Goal: Task Accomplishment & Management: Complete application form

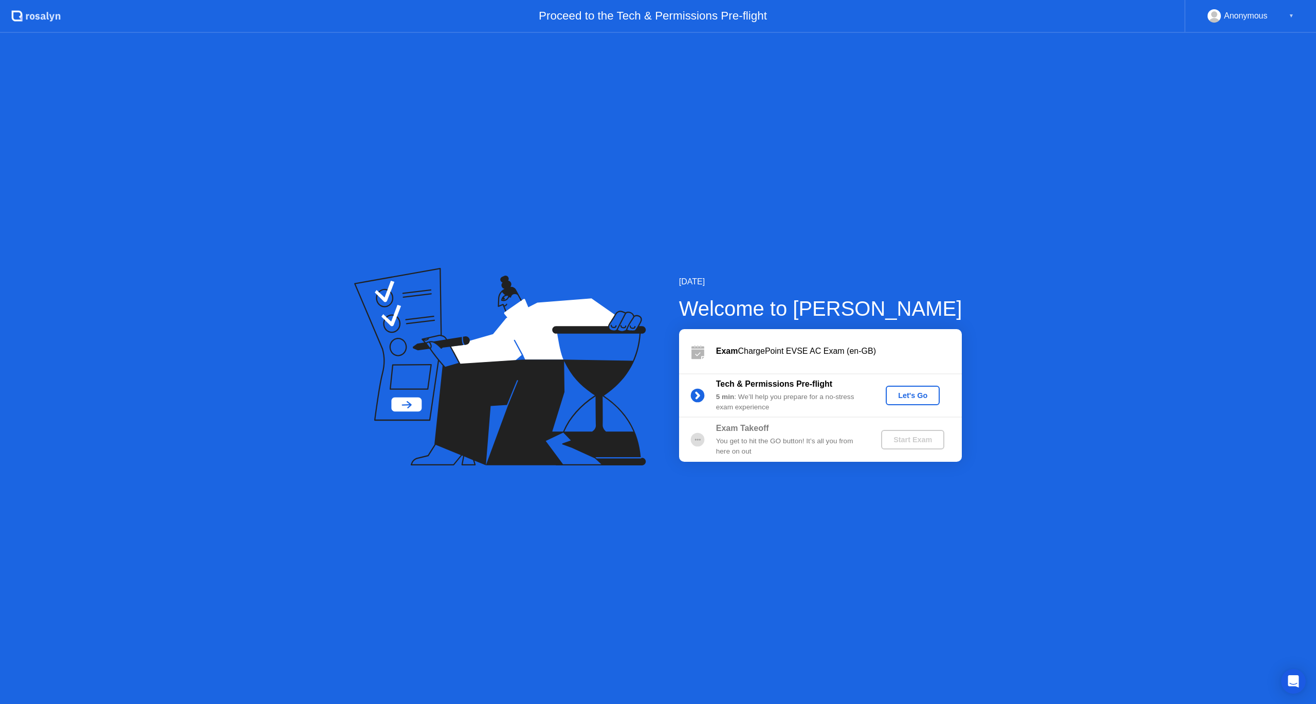
click at [921, 394] on div "Let's Go" at bounding box center [913, 395] width 46 height 8
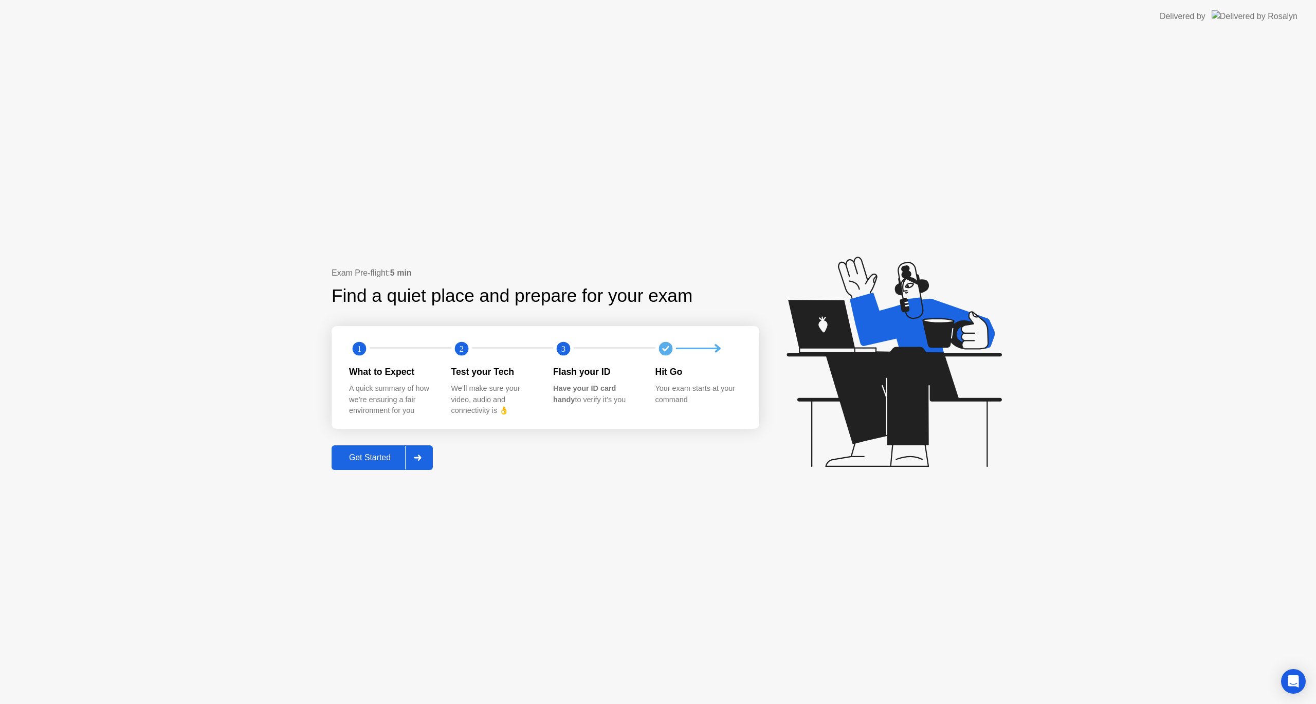
click at [379, 460] on button "Get Started" at bounding box center [381, 457] width 101 height 25
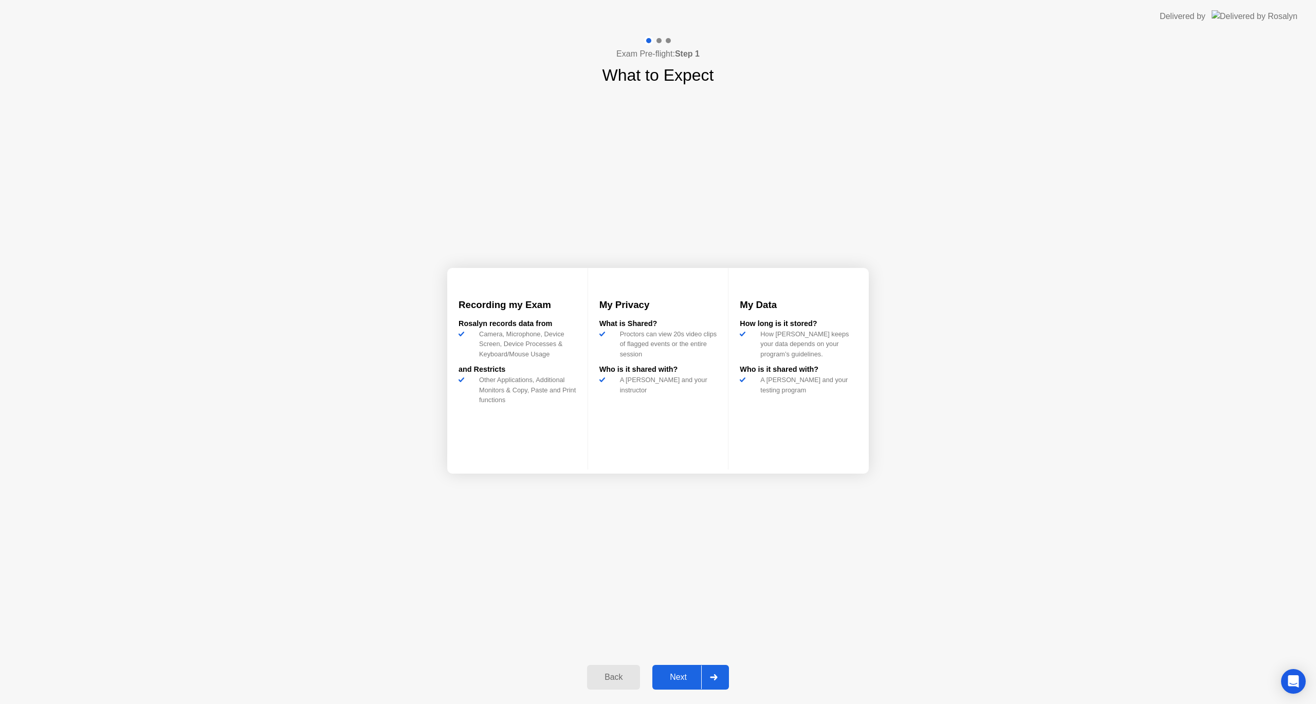
click at [691, 679] on div "Next" at bounding box center [678, 676] width 46 height 9
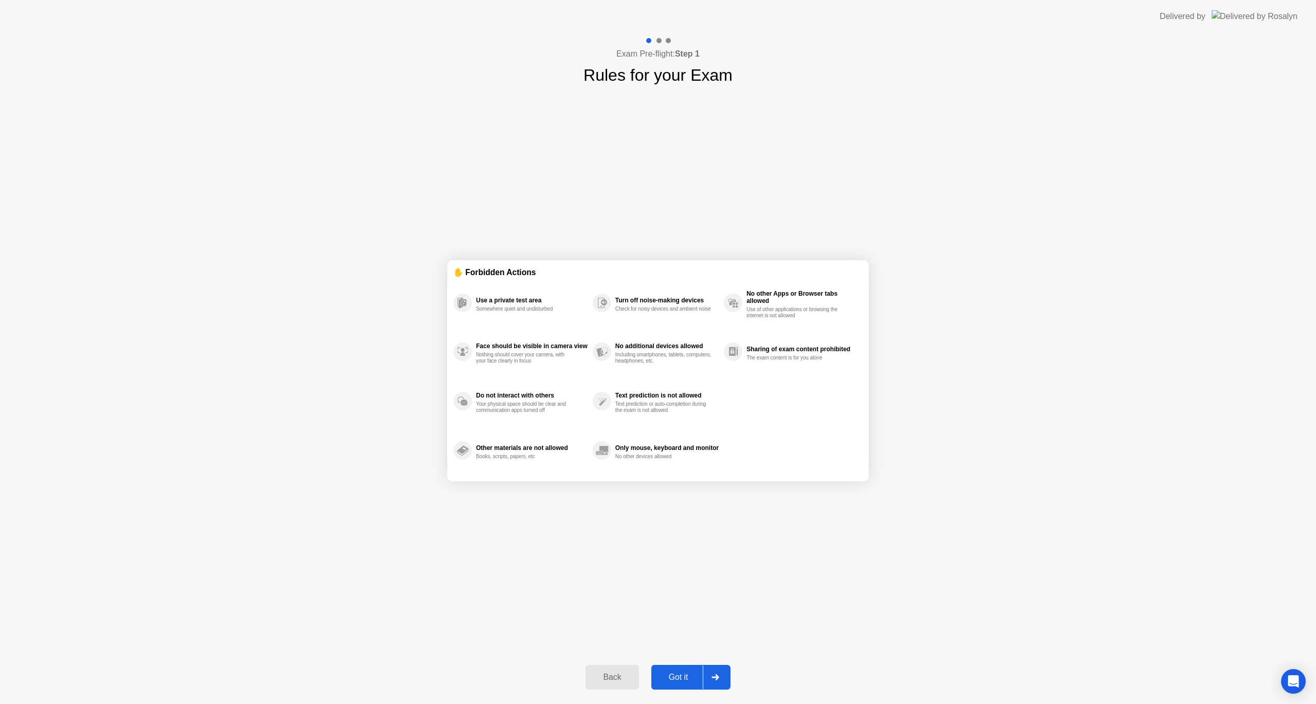
click at [693, 667] on button "Got it" at bounding box center [690, 676] width 79 height 25
select select "**********"
select select "*******"
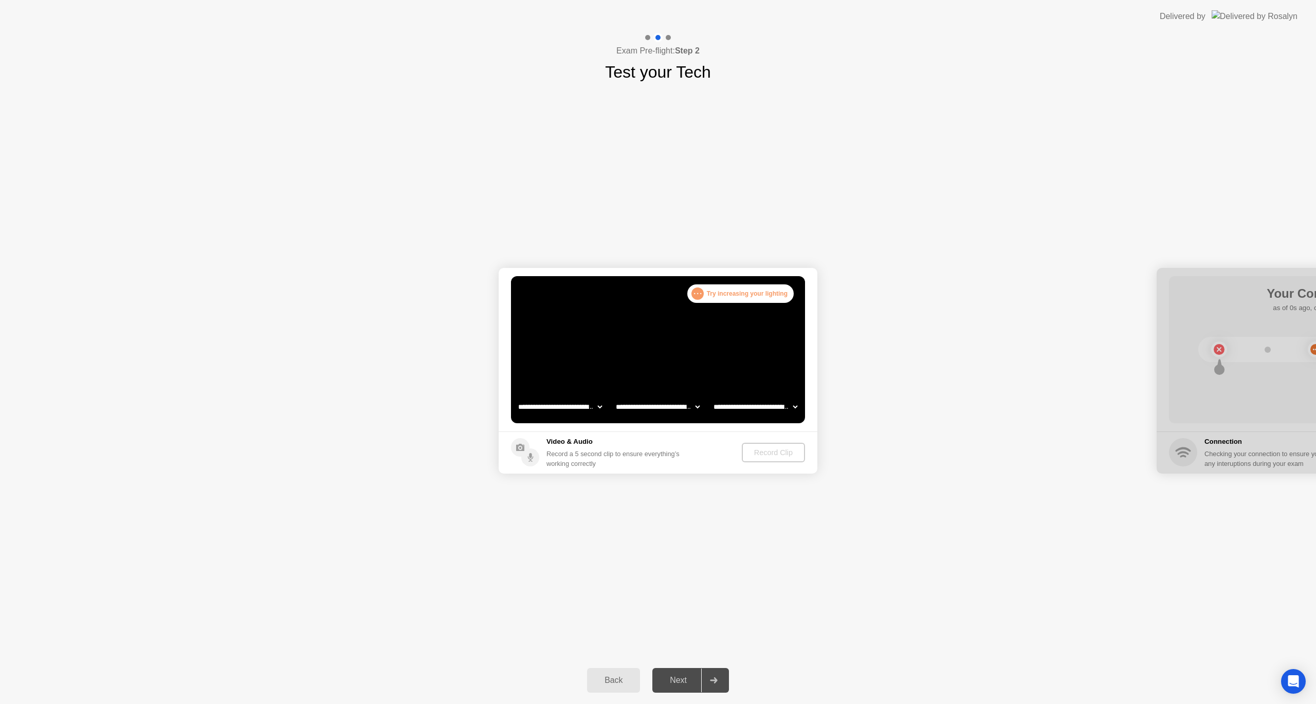
click at [566, 408] on select "**********" at bounding box center [560, 406] width 88 height 21
select select "**********"
click at [516, 396] on select "**********" at bounding box center [560, 406] width 88 height 21
click at [759, 450] on div "Record Clip" at bounding box center [773, 452] width 55 height 8
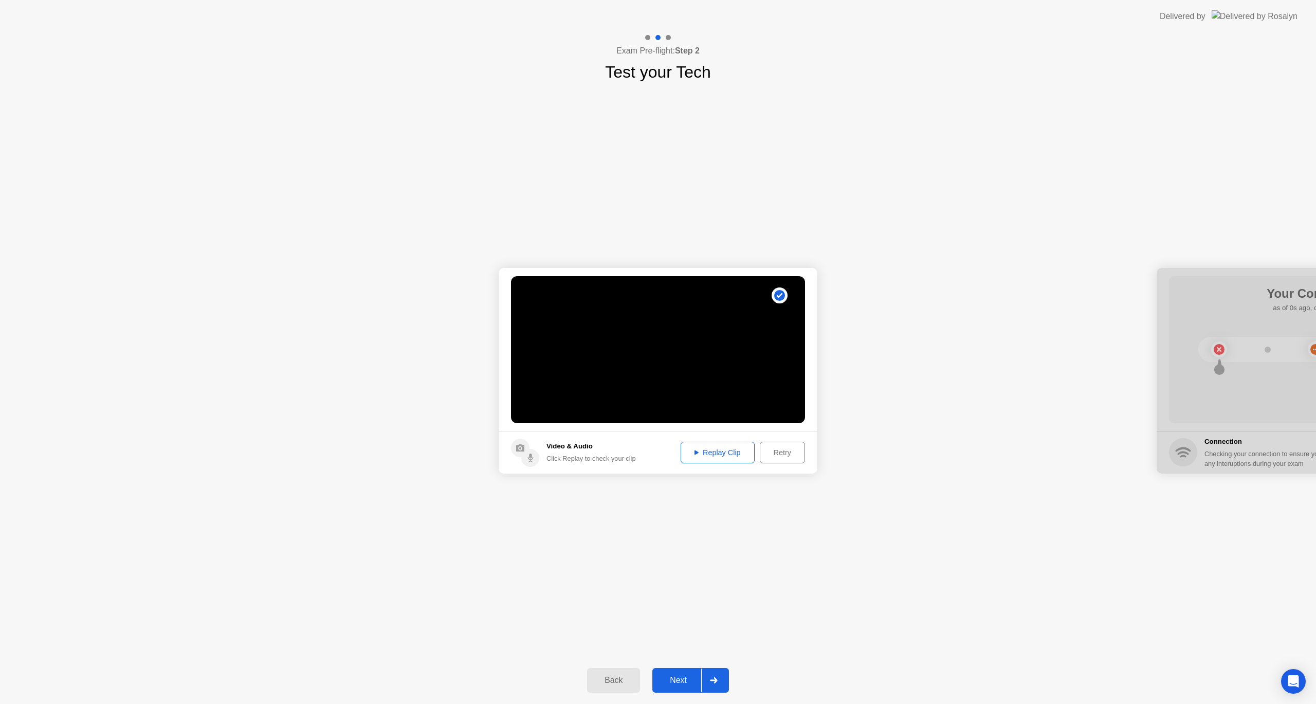
click at [723, 445] on button "Replay Clip" at bounding box center [717, 452] width 74 height 22
click at [718, 450] on div "Replay Clip" at bounding box center [717, 452] width 67 height 8
click at [686, 673] on button "Next" at bounding box center [690, 680] width 77 height 25
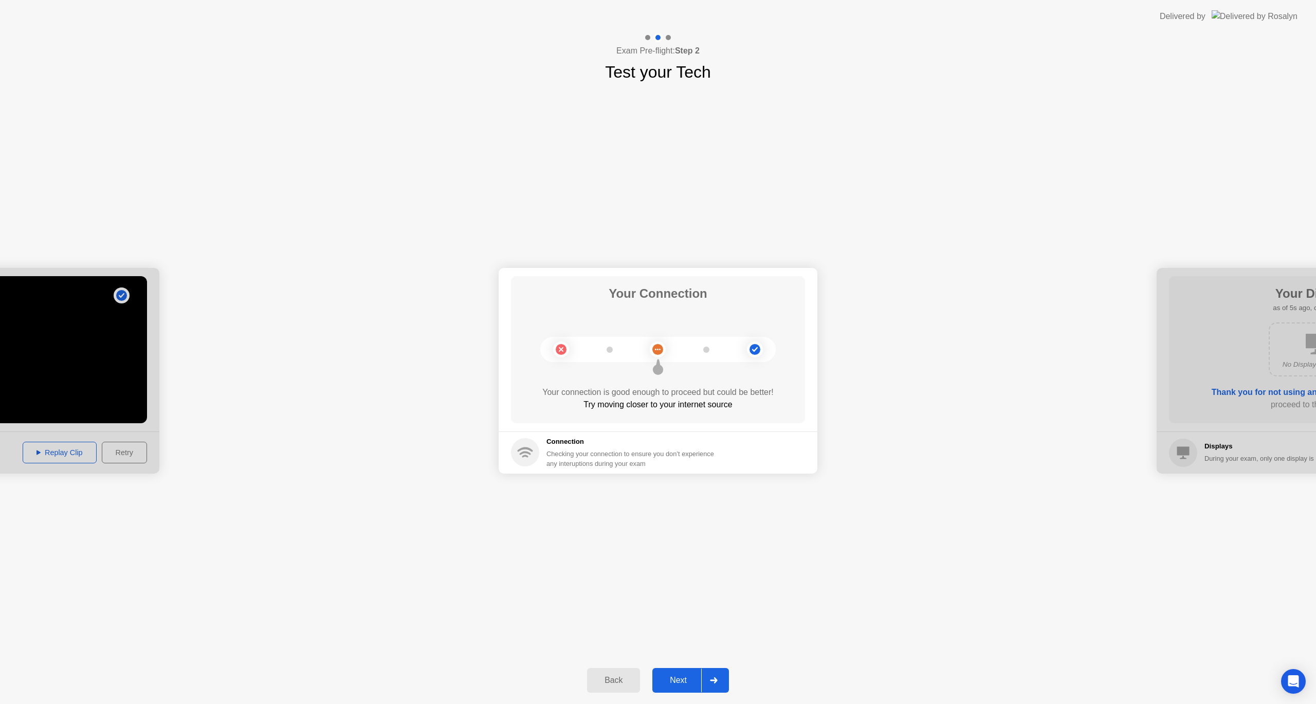
drag, startPoint x: 647, startPoint y: 449, endPoint x: 610, endPoint y: 408, distance: 55.3
click at [612, 410] on app-connection "Your Connection Your connection is good enough to proceed but could be better! …" at bounding box center [657, 371] width 319 height 206
drag, startPoint x: 607, startPoint y: 398, endPoint x: 608, endPoint y: 403, distance: 5.2
click at [607, 401] on div "Try moving closer to your internet source" at bounding box center [658, 404] width 294 height 12
click at [651, 390] on div "Your connection is good enough to proceed but could be better!" at bounding box center [658, 392] width 294 height 12
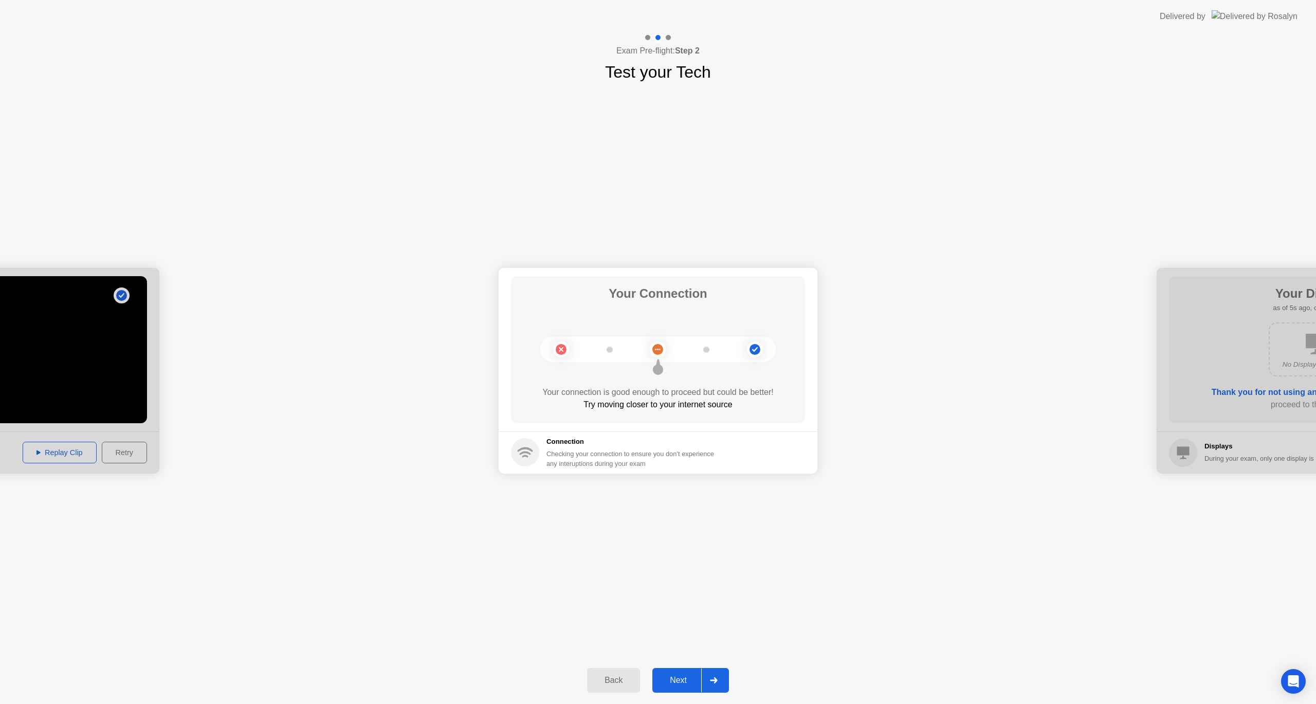
click at [653, 392] on div "Your connection is good enough to proceed but could be better!" at bounding box center [658, 392] width 294 height 12
click at [670, 676] on div "Next" at bounding box center [678, 679] width 46 height 9
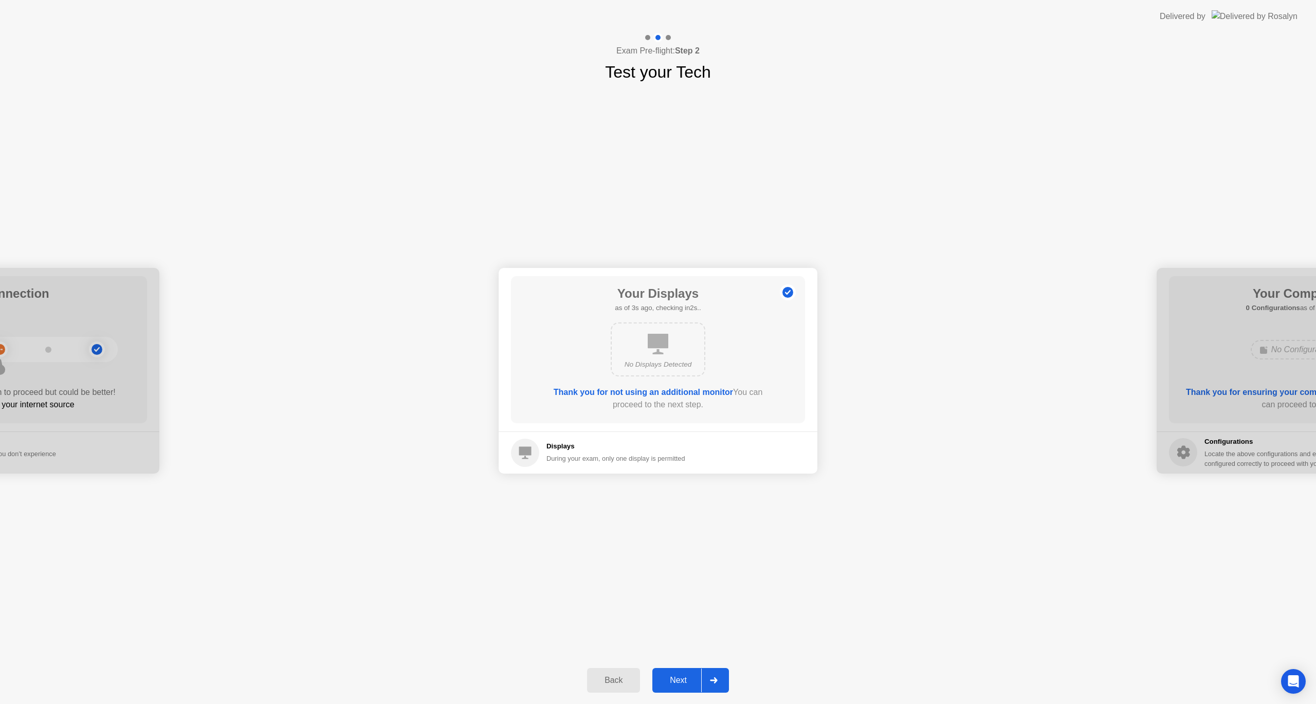
click at [686, 668] on button "Next" at bounding box center [690, 680] width 77 height 25
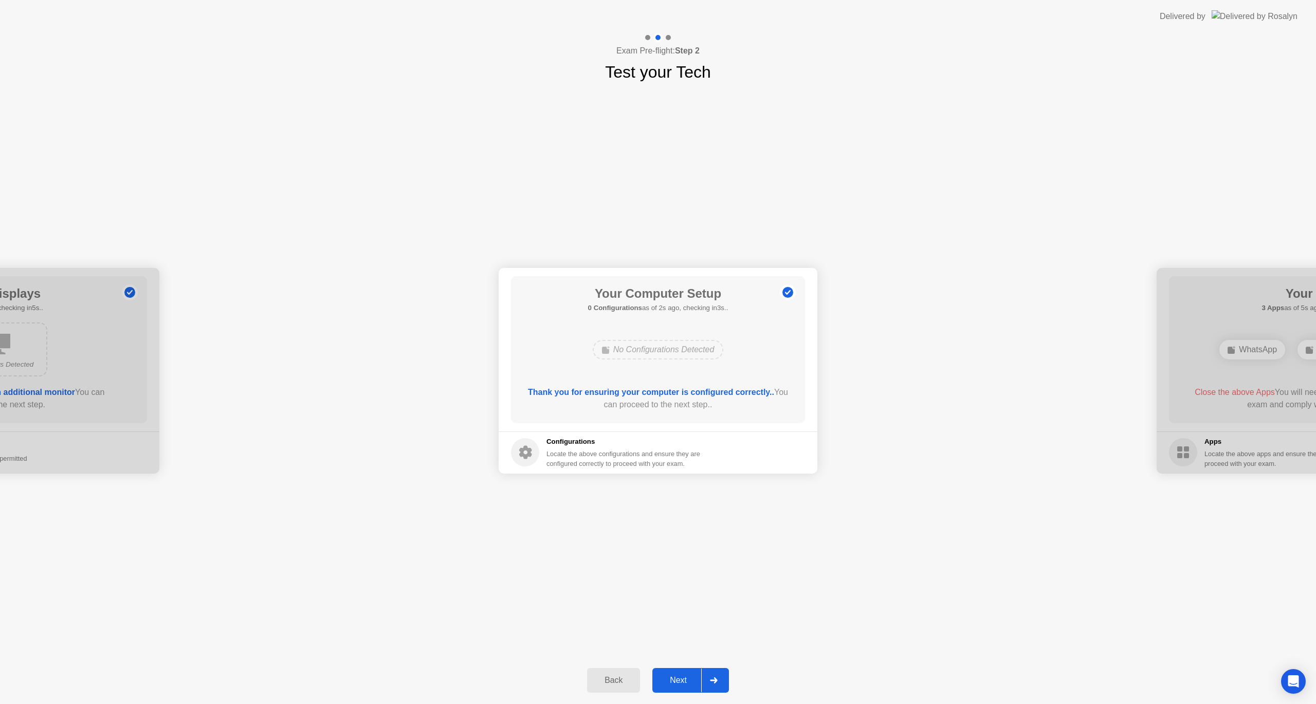
click at [691, 675] on div "Next" at bounding box center [678, 679] width 46 height 9
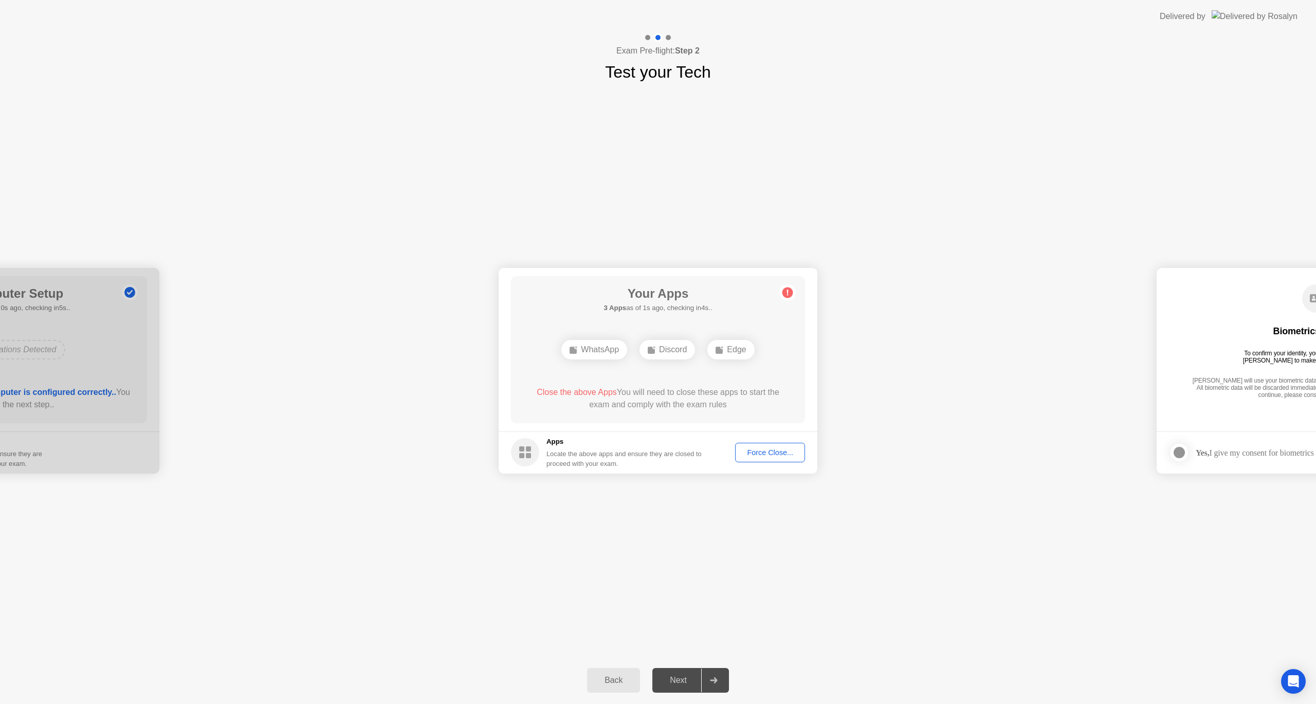
click at [688, 676] on div "Next" at bounding box center [678, 679] width 46 height 9
click at [761, 451] on div "Force Close..." at bounding box center [769, 452] width 63 height 8
click at [442, 609] on div "**********" at bounding box center [658, 370] width 1316 height 572
click at [759, 448] on div "Force Close..." at bounding box center [769, 452] width 63 height 8
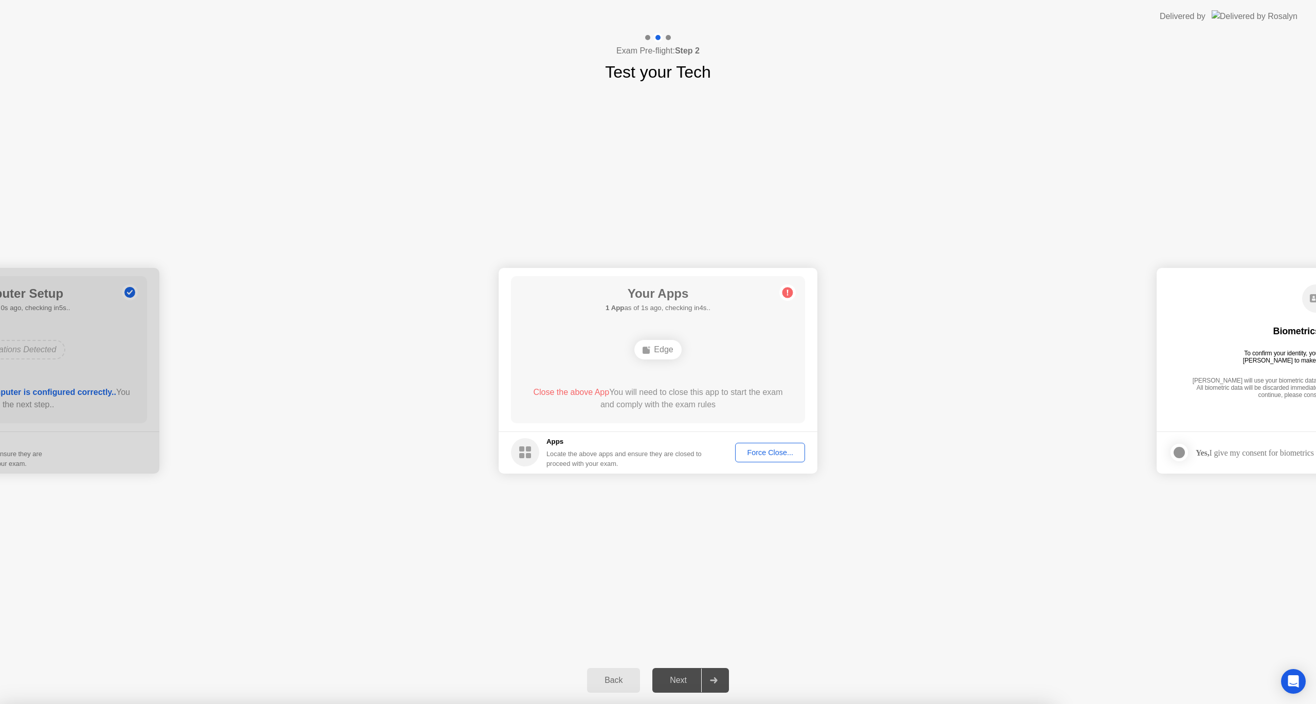
click at [659, 349] on div "Edge" at bounding box center [657, 350] width 47 height 20
click at [605, 301] on div "Your Apps Searching for disallowed apps... Edge Close the above App You will ne…" at bounding box center [658, 349] width 294 height 147
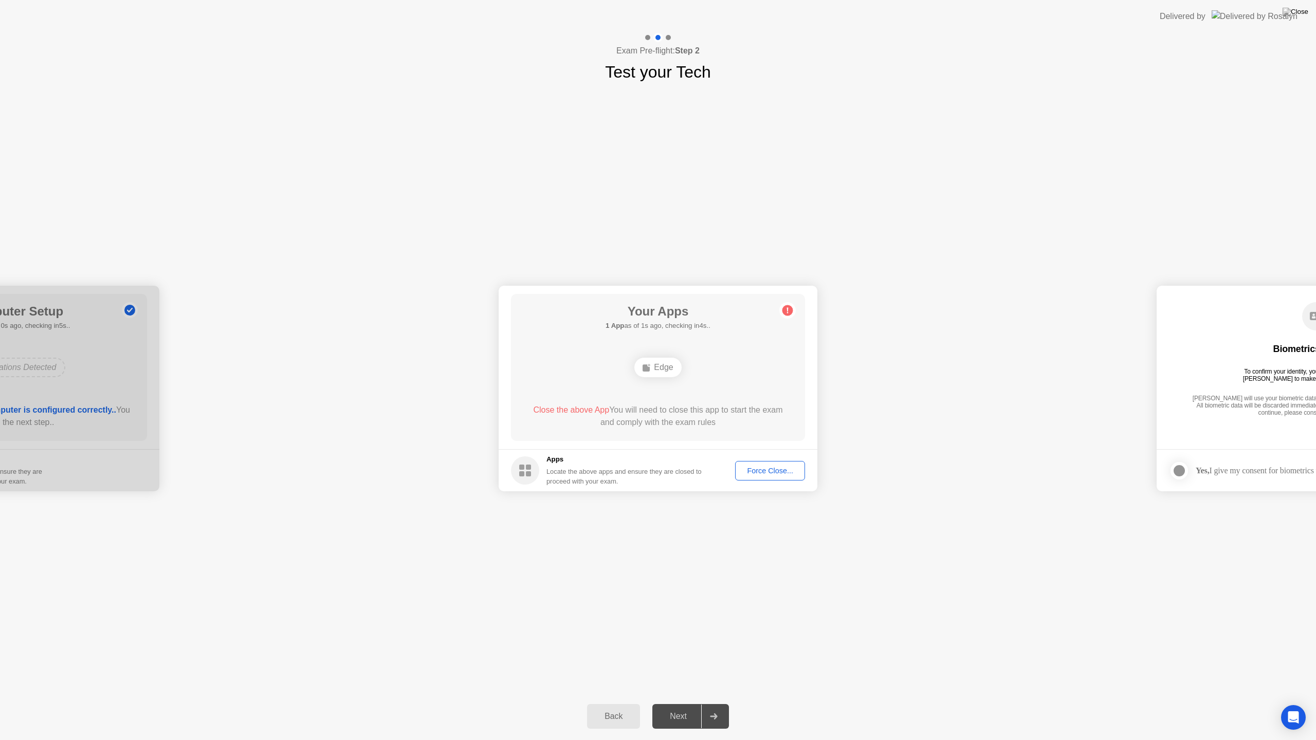
click at [585, 410] on span "Close the above App" at bounding box center [571, 409] width 76 height 9
click at [654, 373] on div "Edge" at bounding box center [657, 368] width 47 height 20
click at [668, 703] on div "Next" at bounding box center [678, 716] width 46 height 9
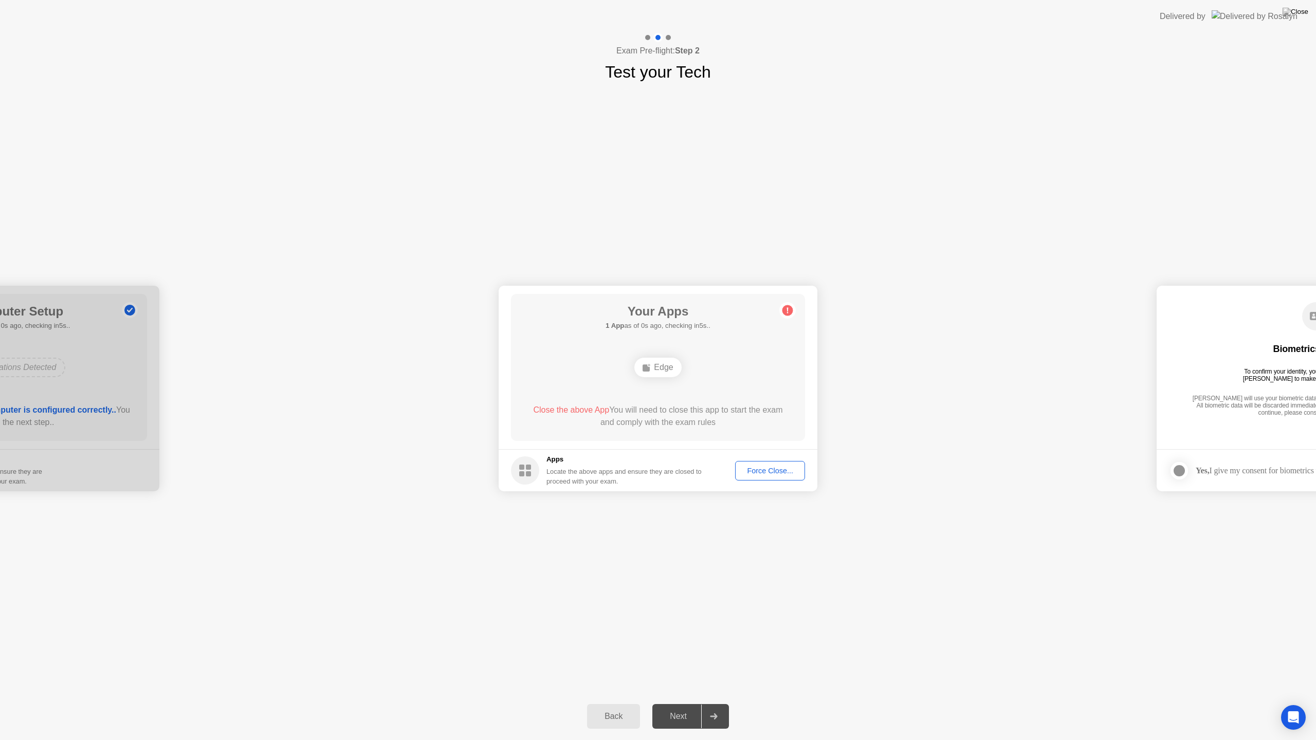
click at [749, 470] on div "Force Close..." at bounding box center [769, 471] width 63 height 8
click at [787, 314] on circle at bounding box center [787, 310] width 11 height 11
click at [1296, 703] on div "Open Intercom Messenger" at bounding box center [1293, 717] width 27 height 27
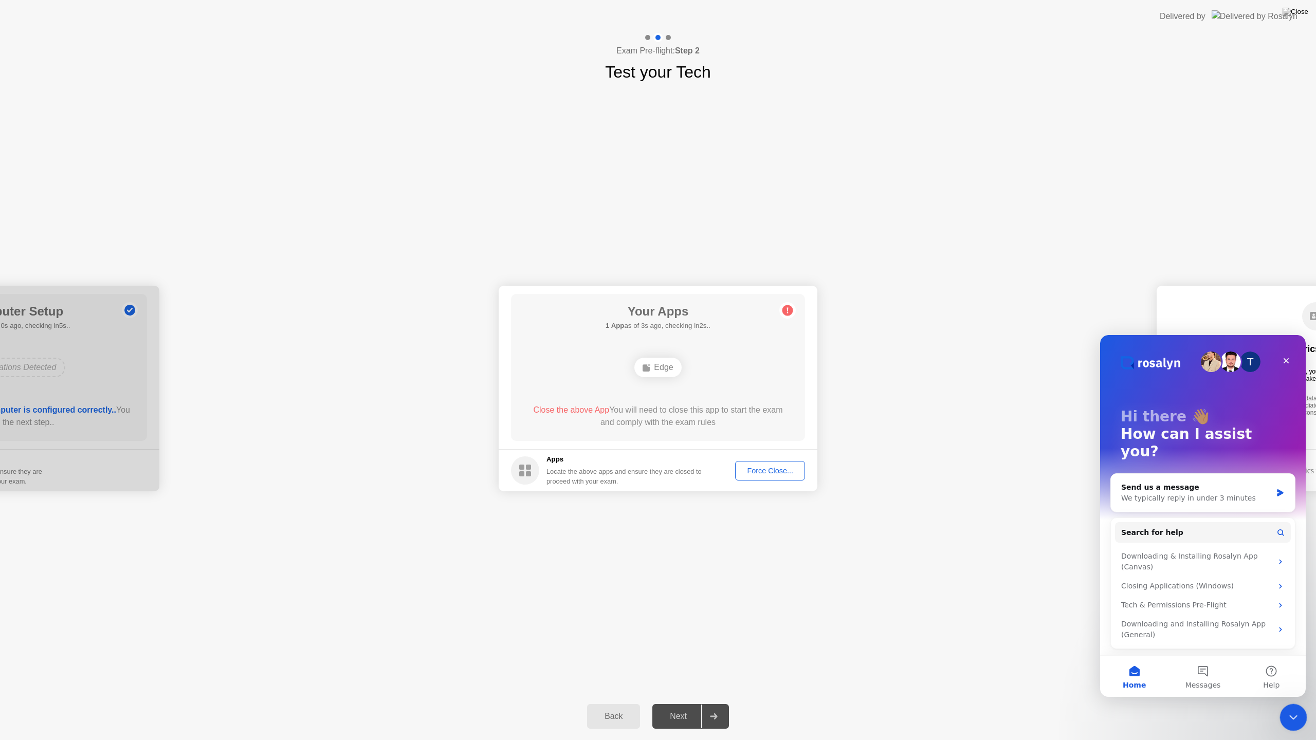
click at [1293, 703] on div "Close Intercom Messenger" at bounding box center [1291, 716] width 25 height 25
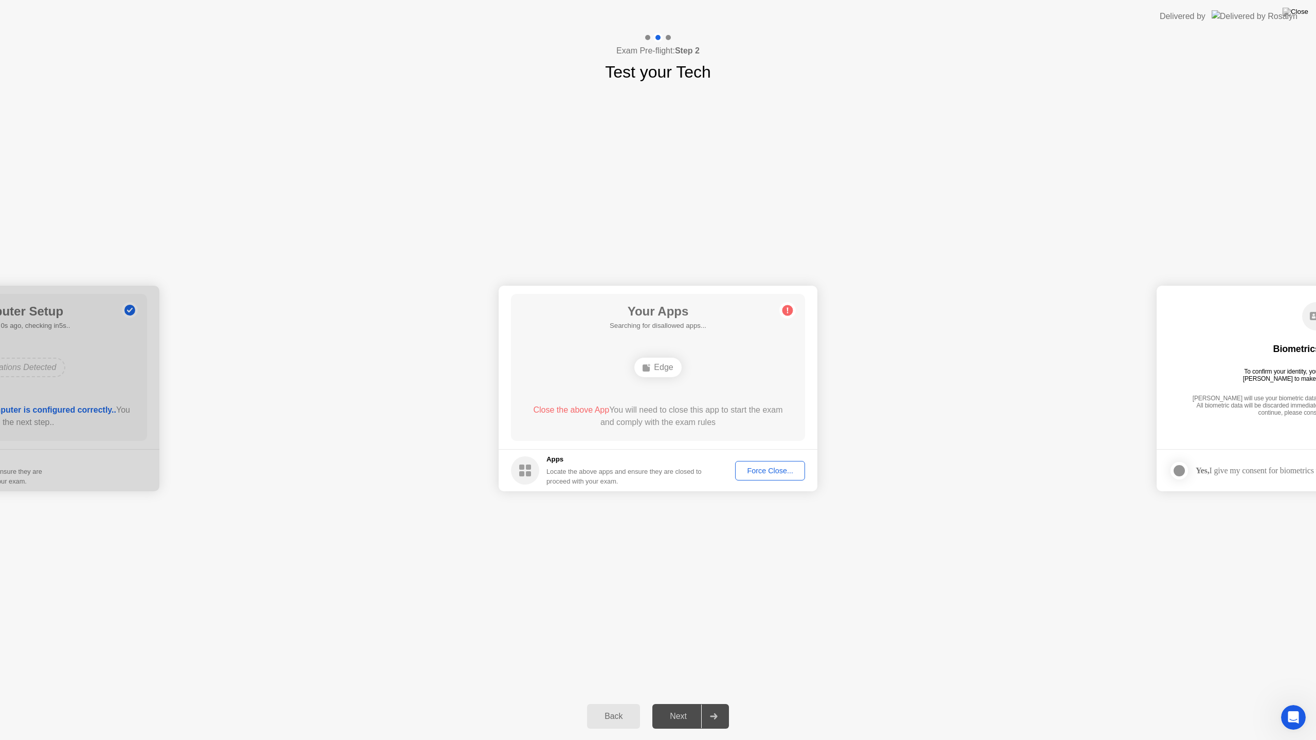
click at [1066, 81] on div "Exam Pre-flight: Step 2 Test your Tech" at bounding box center [658, 58] width 1316 height 51
click at [1069, 82] on div "Exam Pre-flight: Step 2 Test your Tech" at bounding box center [658, 58] width 1316 height 51
click at [1069, 83] on div "Exam Pre-flight: Step 2 Test your Tech" at bounding box center [658, 58] width 1316 height 51
click at [1070, 83] on div "Exam Pre-flight: Step 2 Test your Tech" at bounding box center [658, 58] width 1316 height 51
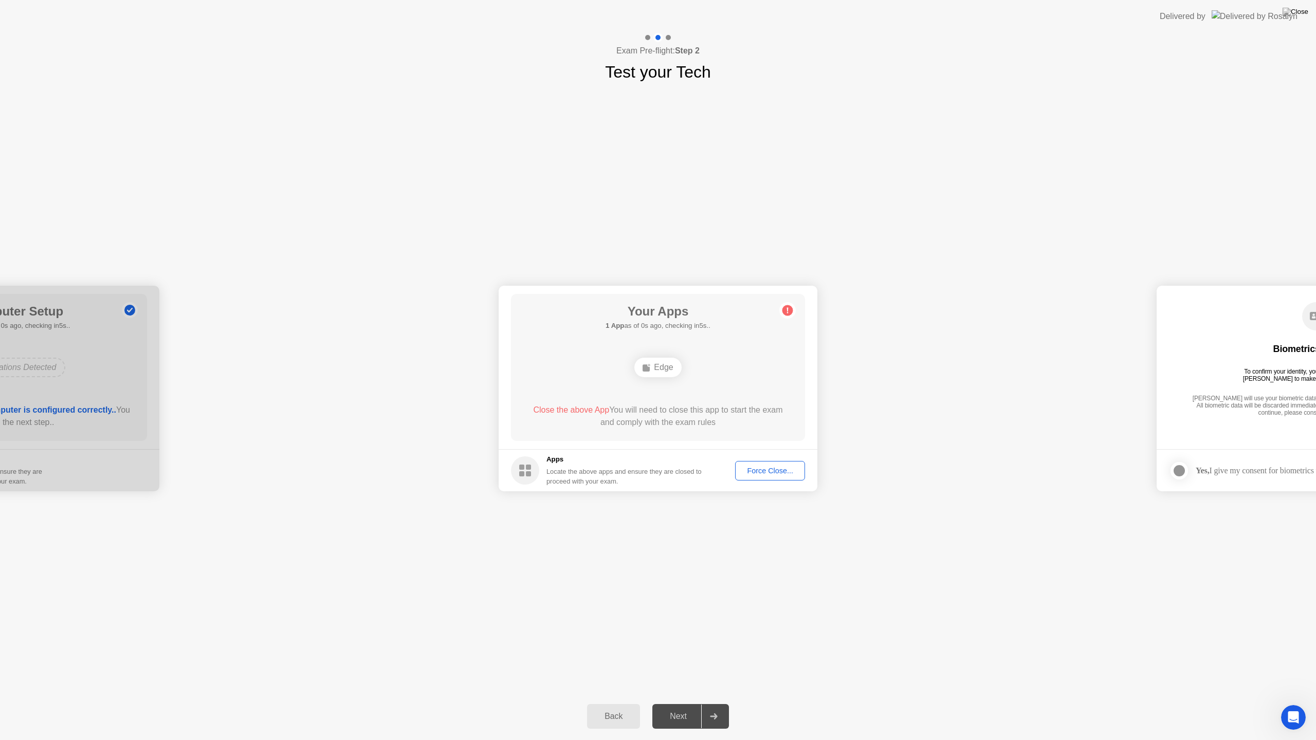
drag, startPoint x: 1070, startPoint y: 83, endPoint x: 1203, endPoint y: 7, distance: 152.8
click at [1070, 82] on div "Exam Pre-flight: Step 2 Test your Tech" at bounding box center [658, 58] width 1316 height 51
click at [1297, 16] on img at bounding box center [1295, 12] width 26 height 8
click at [676, 364] on div "Edge" at bounding box center [657, 368] width 47 height 20
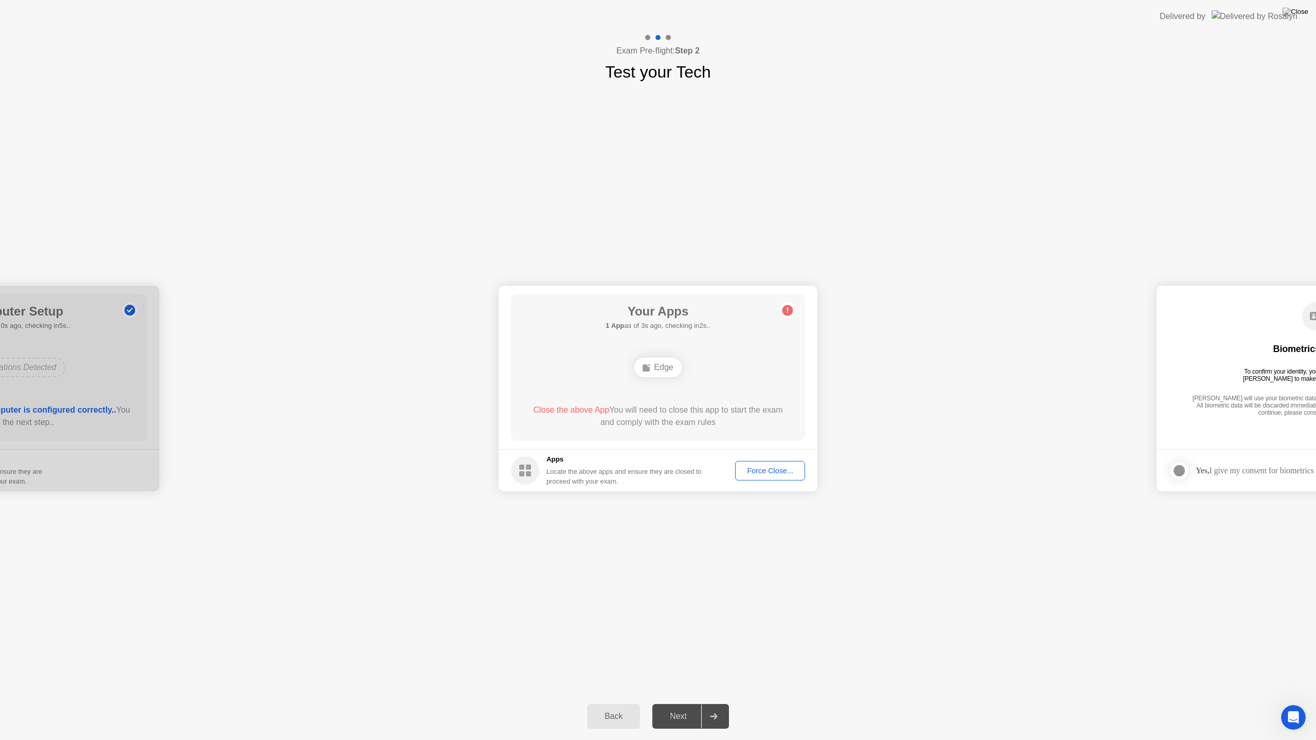
click at [675, 364] on div "Edge" at bounding box center [657, 368] width 47 height 20
click at [760, 465] on button "Force Close..." at bounding box center [770, 471] width 70 height 20
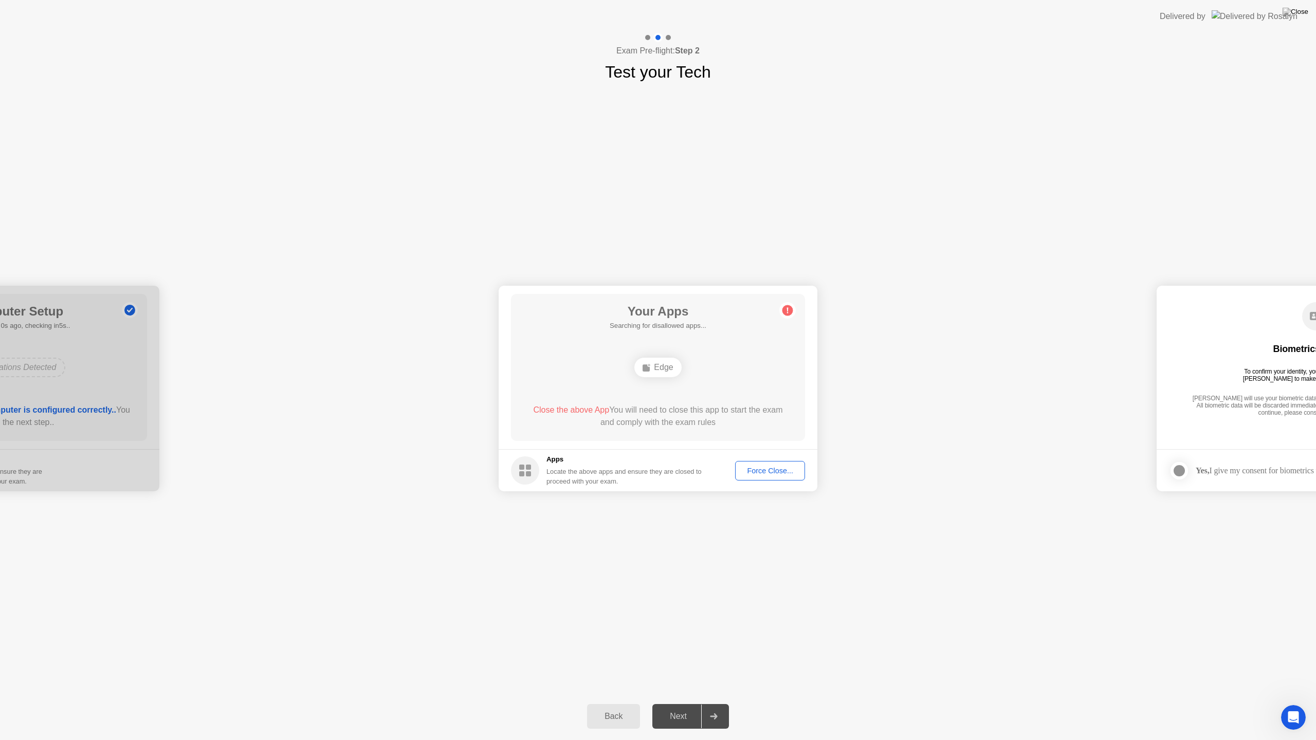
click at [757, 477] on button "Force Close..." at bounding box center [770, 471] width 70 height 20
click at [768, 476] on button "Force Close..." at bounding box center [770, 471] width 70 height 20
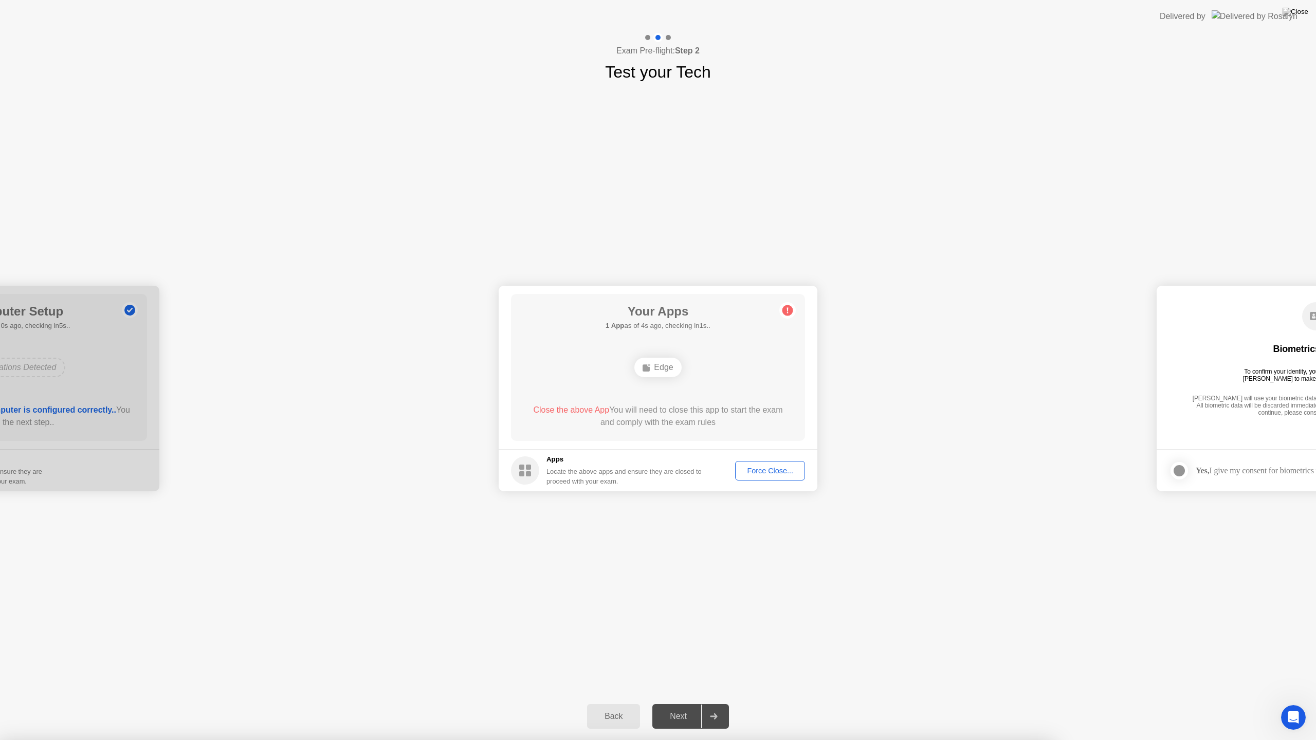
click at [761, 470] on div "Force Close..." at bounding box center [769, 471] width 63 height 8
click at [774, 475] on div "Force Close..." at bounding box center [769, 471] width 63 height 8
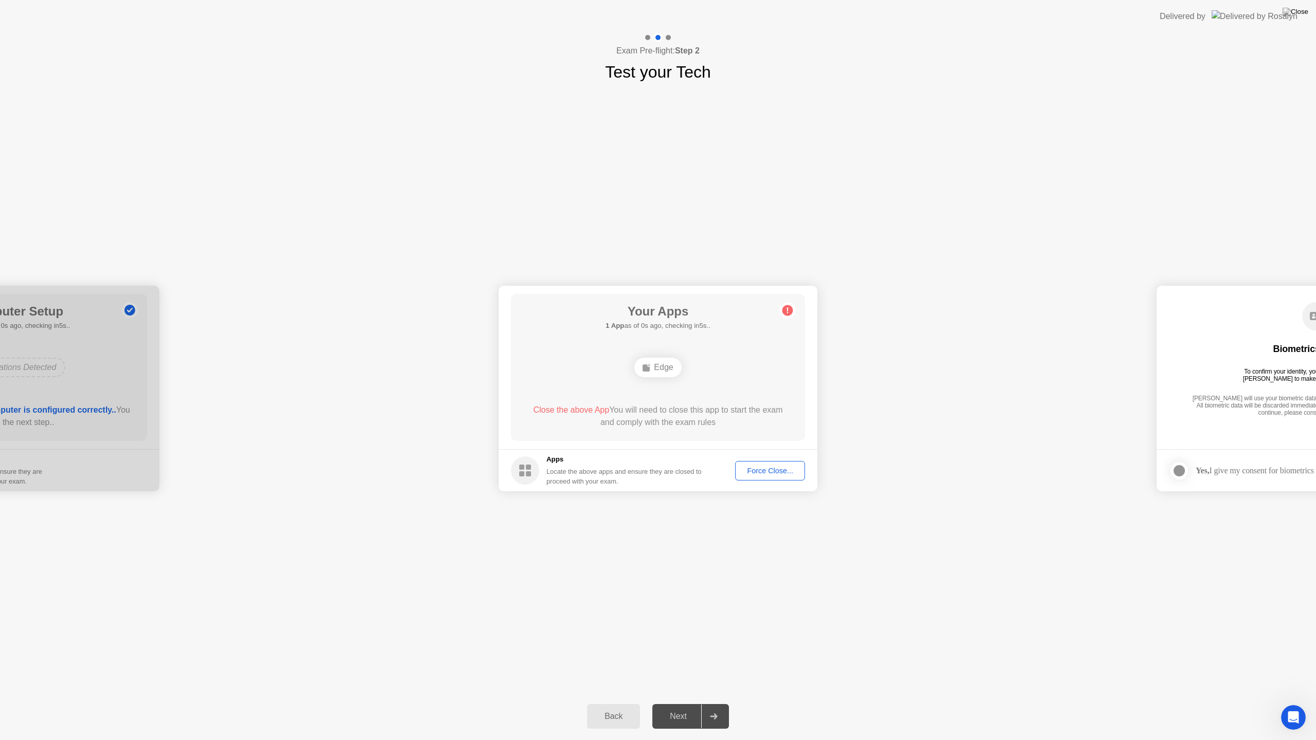
click at [656, 373] on div "Edge" at bounding box center [657, 368] width 47 height 20
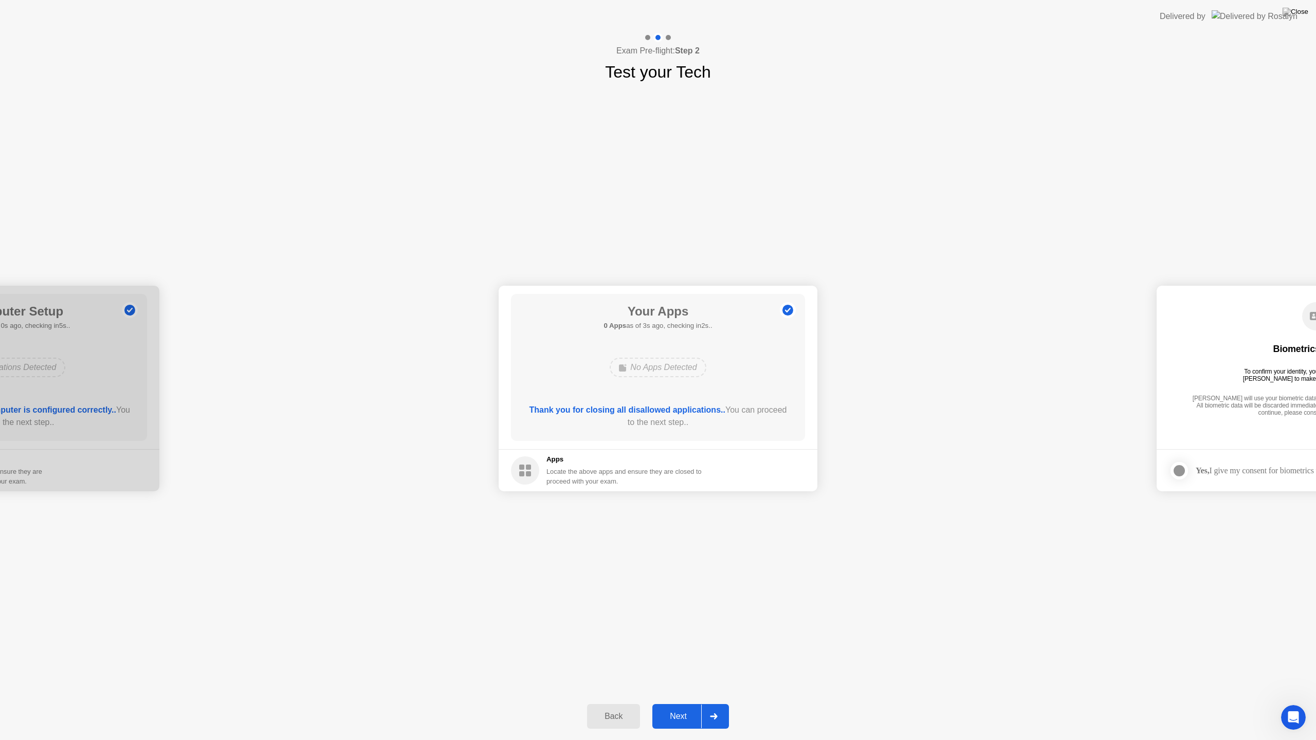
click at [687, 400] on div "Your Apps 0 Apps as of 3s ago, checking in2s.. No Apps Detected Thank you for c…" at bounding box center [658, 367] width 294 height 147
click at [670, 699] on div "Back Next" at bounding box center [658, 716] width 1316 height 47
click at [670, 703] on button "Next" at bounding box center [690, 716] width 77 height 25
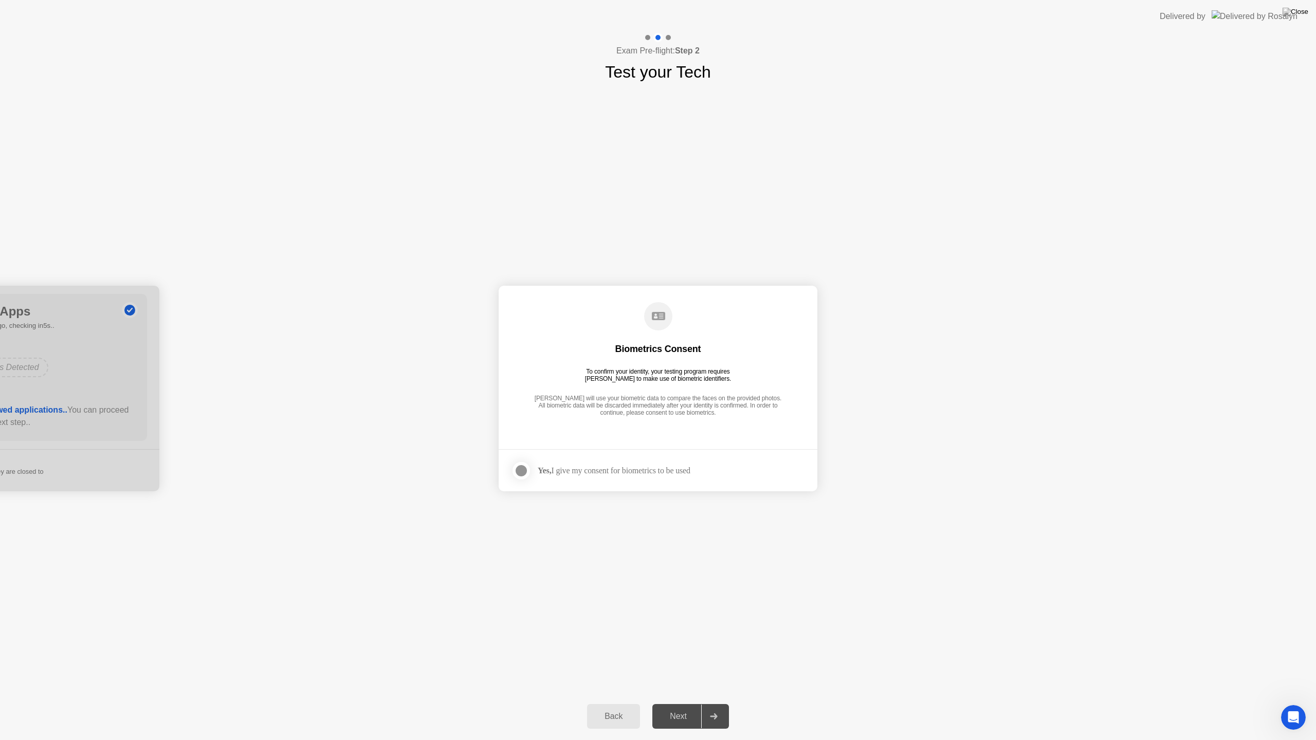
click at [517, 473] on div at bounding box center [521, 471] width 12 height 12
click at [521, 465] on div at bounding box center [521, 471] width 12 height 12
click at [524, 470] on div at bounding box center [521, 471] width 12 height 12
click at [685, 703] on div "Next" at bounding box center [678, 716] width 46 height 9
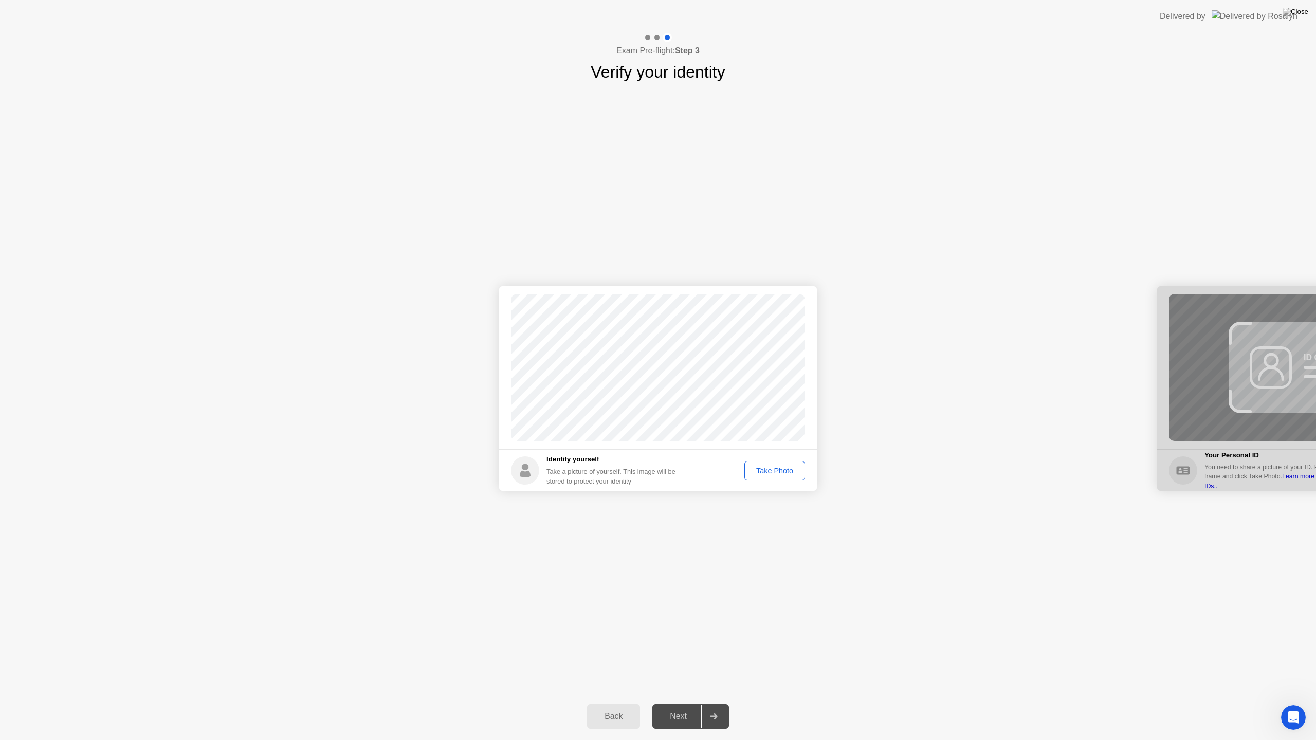
click at [790, 469] on div "Take Photo" at bounding box center [774, 471] width 53 height 8
click at [672, 703] on div "Next" at bounding box center [678, 716] width 46 height 9
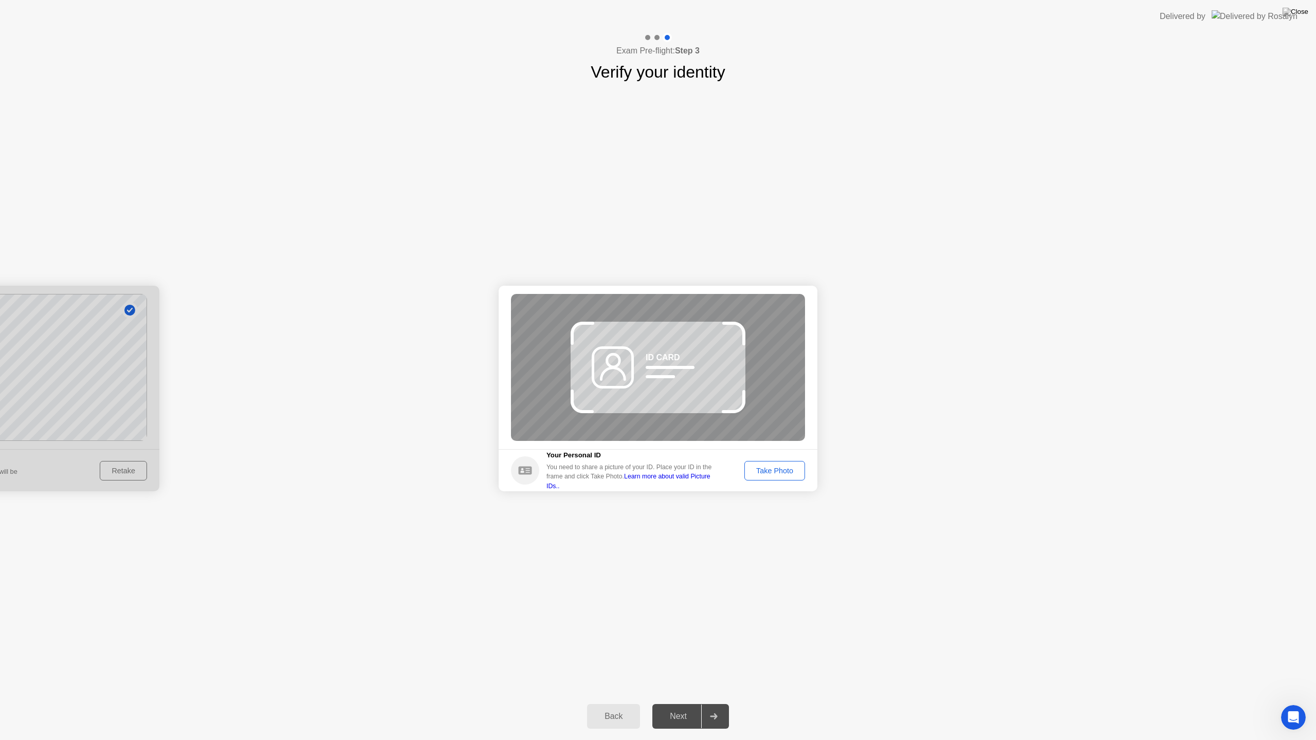
drag, startPoint x: 664, startPoint y: 382, endPoint x: 614, endPoint y: 367, distance: 52.5
click at [614, 367] on div "ID CARD" at bounding box center [658, 367] width 294 height 147
click at [751, 477] on button "Take Photo" at bounding box center [774, 471] width 61 height 20
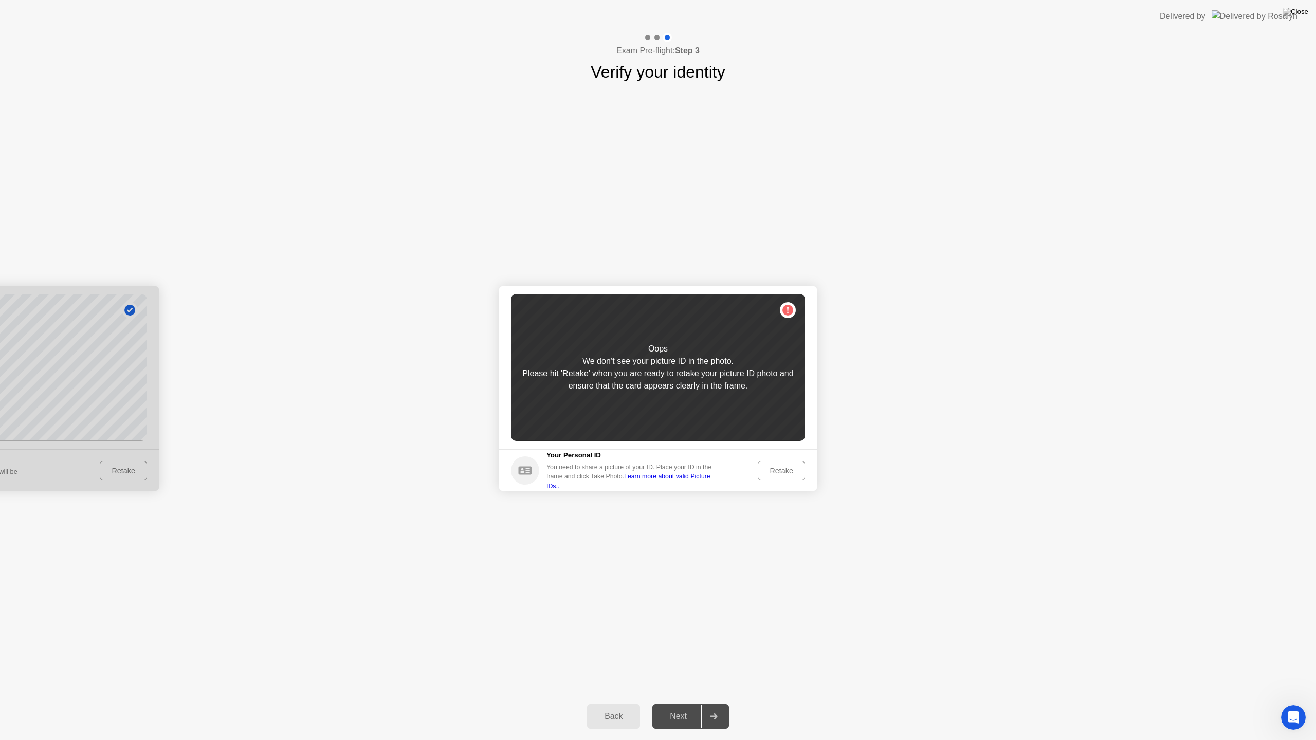
click at [774, 474] on div "Retake" at bounding box center [781, 471] width 40 height 8
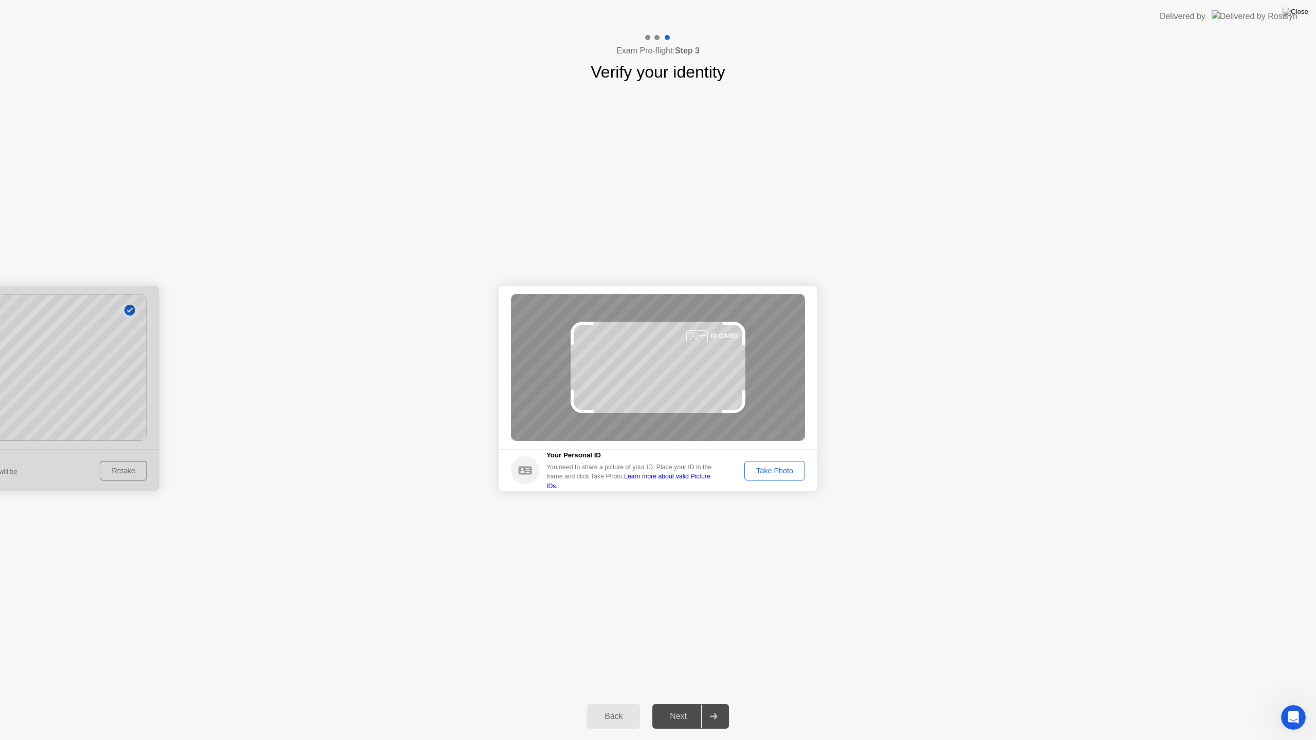
click at [791, 472] on div "Take Photo" at bounding box center [774, 471] width 53 height 8
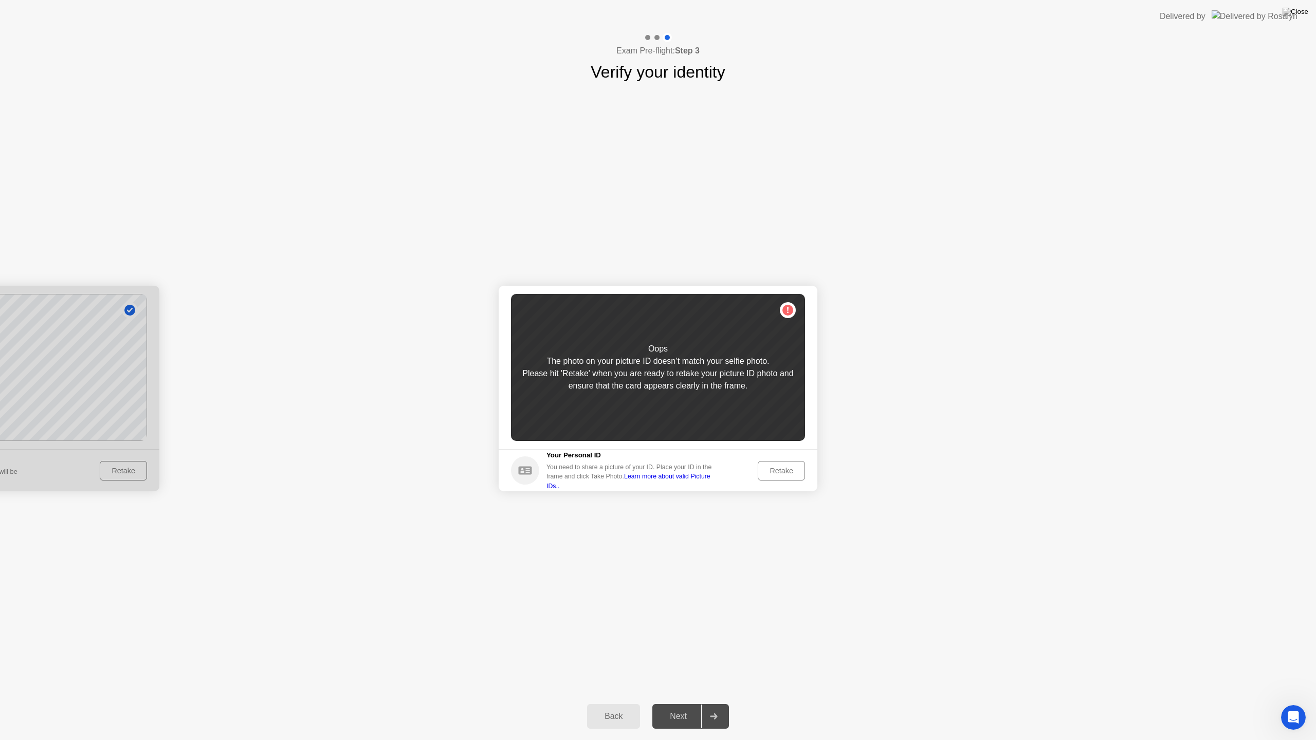
click at [788, 470] on div "Retake" at bounding box center [781, 471] width 40 height 8
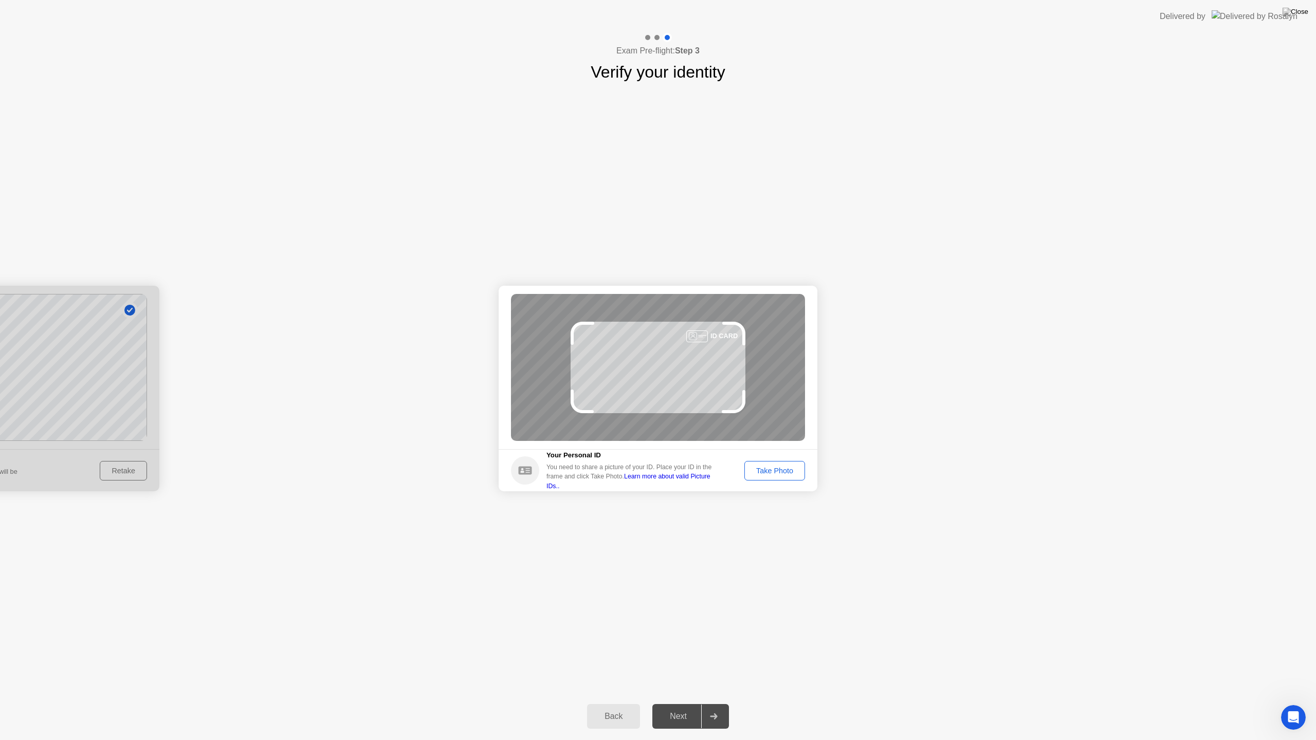
click at [774, 467] on div "Take Photo" at bounding box center [774, 471] width 53 height 8
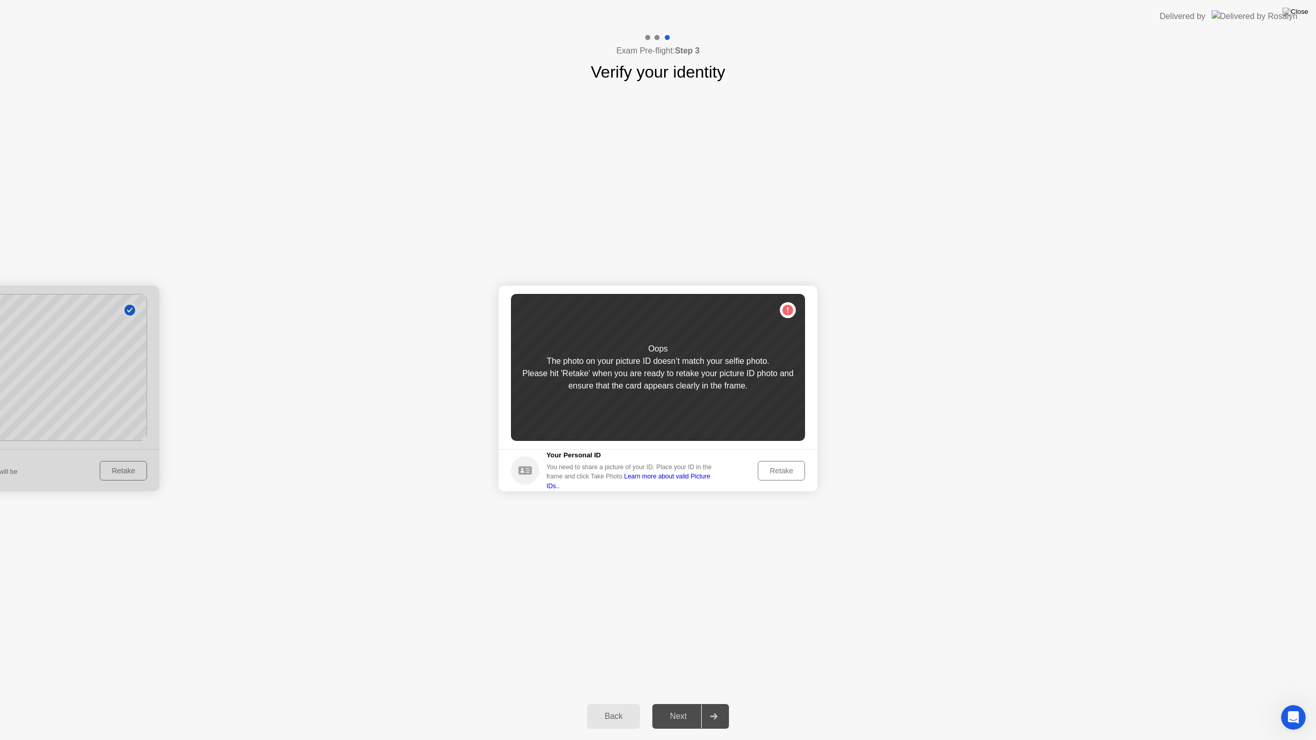
click at [783, 469] on div "Retake" at bounding box center [781, 471] width 40 height 8
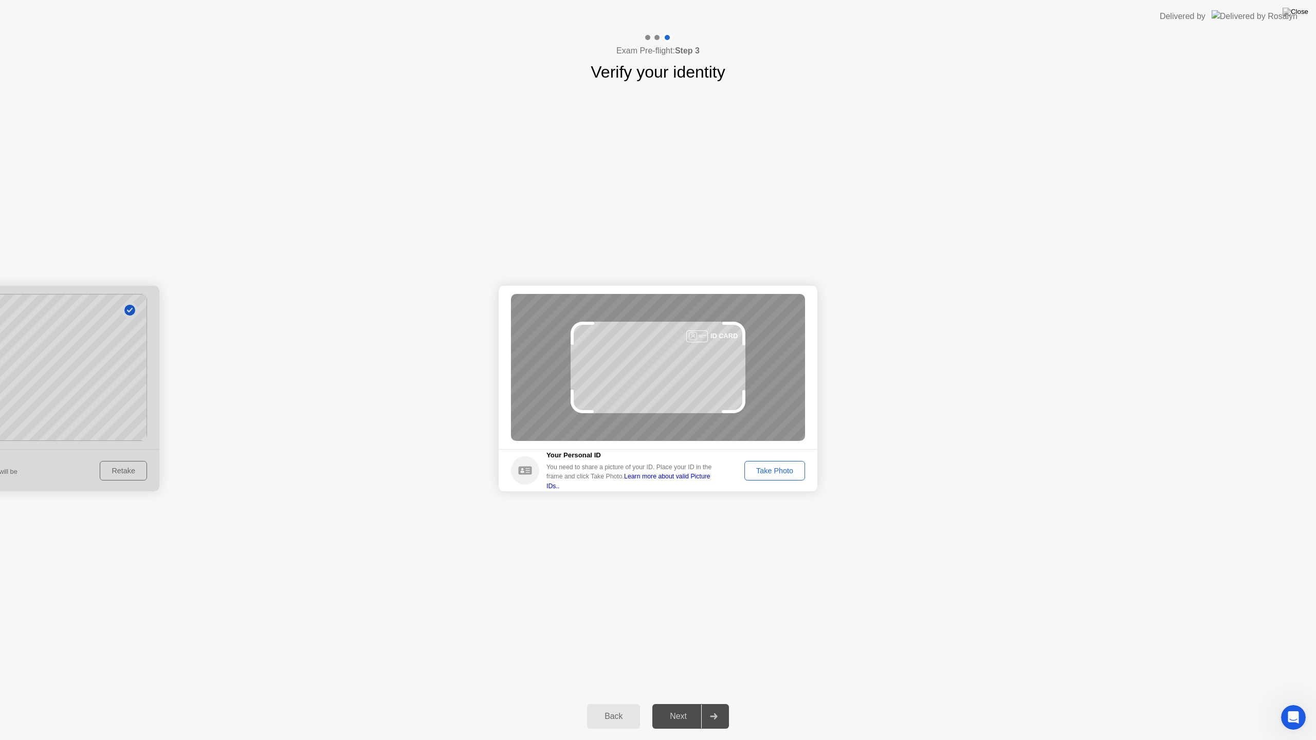
click at [108, 357] on div at bounding box center [0, 389] width 319 height 206
click at [128, 468] on div at bounding box center [0, 389] width 319 height 206
click at [618, 703] on div "Back" at bounding box center [613, 716] width 47 height 9
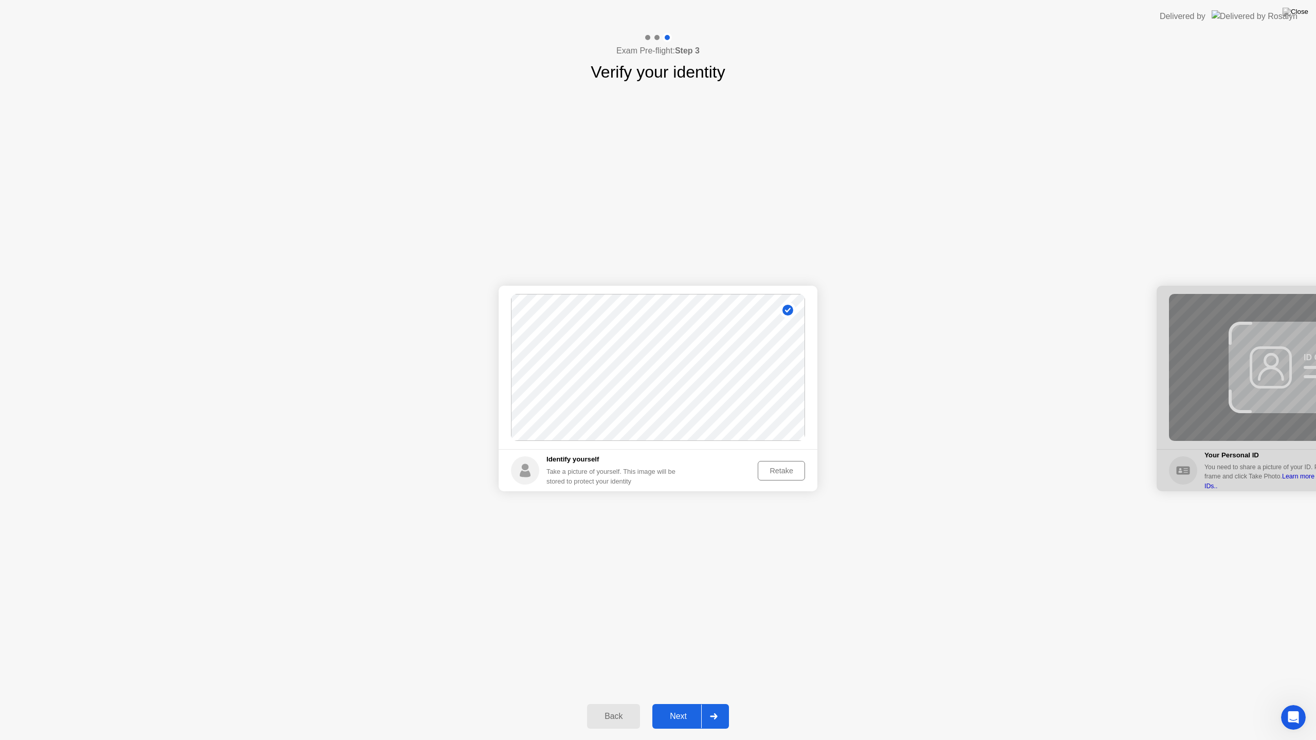
click at [789, 472] on div "Retake" at bounding box center [781, 471] width 40 height 8
click at [778, 467] on div "Take Photo" at bounding box center [774, 471] width 53 height 8
click at [683, 703] on div "Next" at bounding box center [678, 716] width 46 height 9
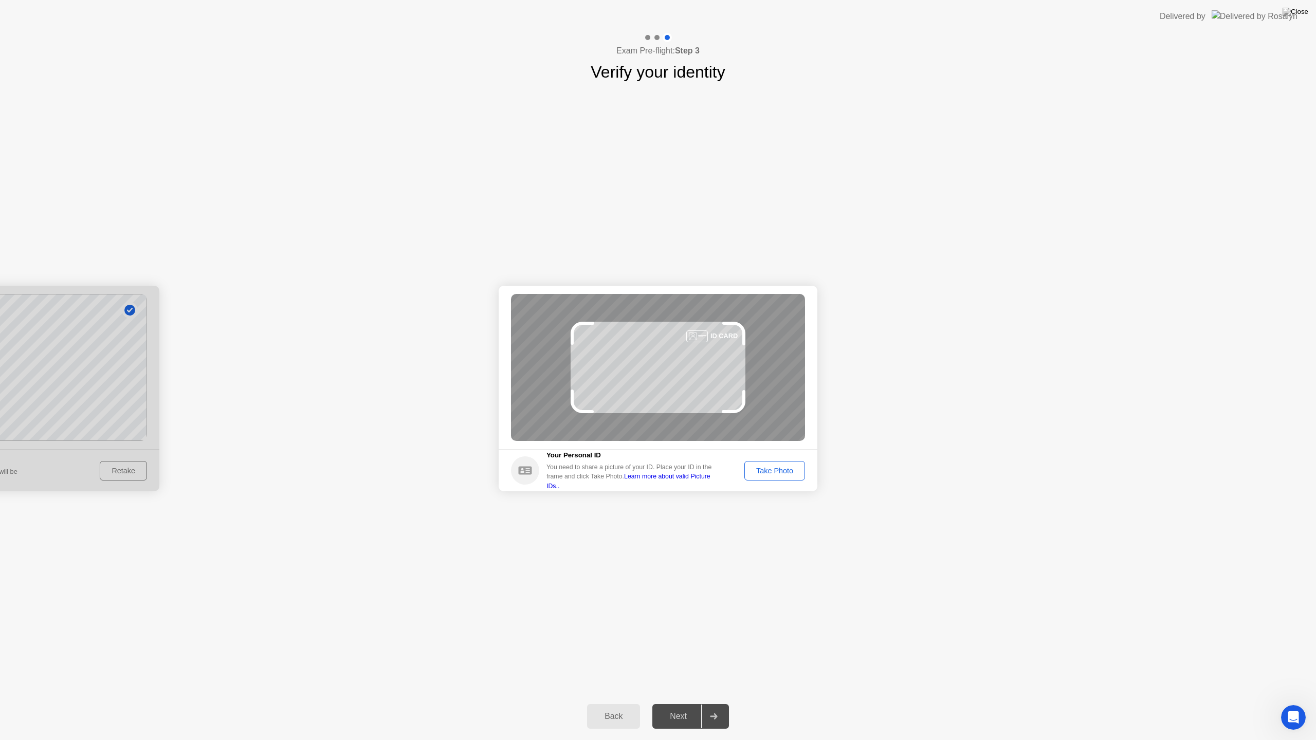
click at [780, 474] on div "Take Photo" at bounding box center [774, 471] width 53 height 8
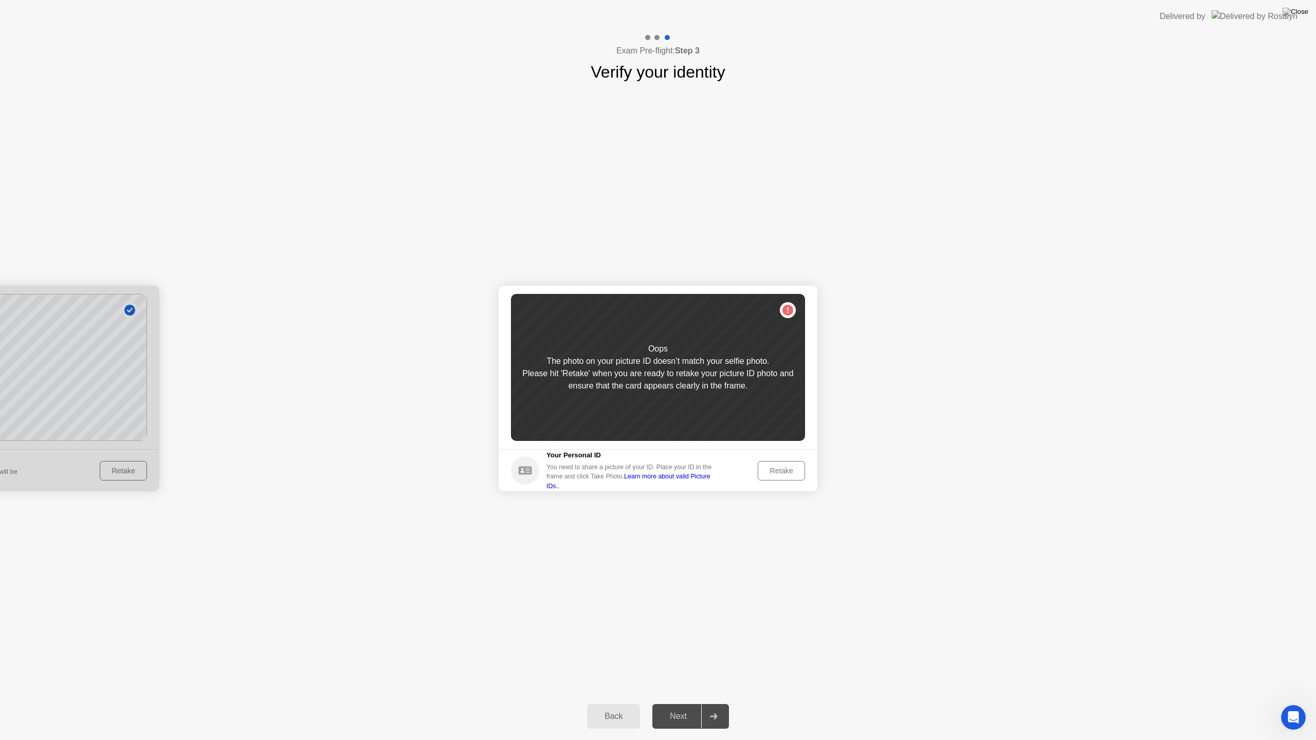
click at [764, 471] on div "Retake" at bounding box center [781, 471] width 40 height 8
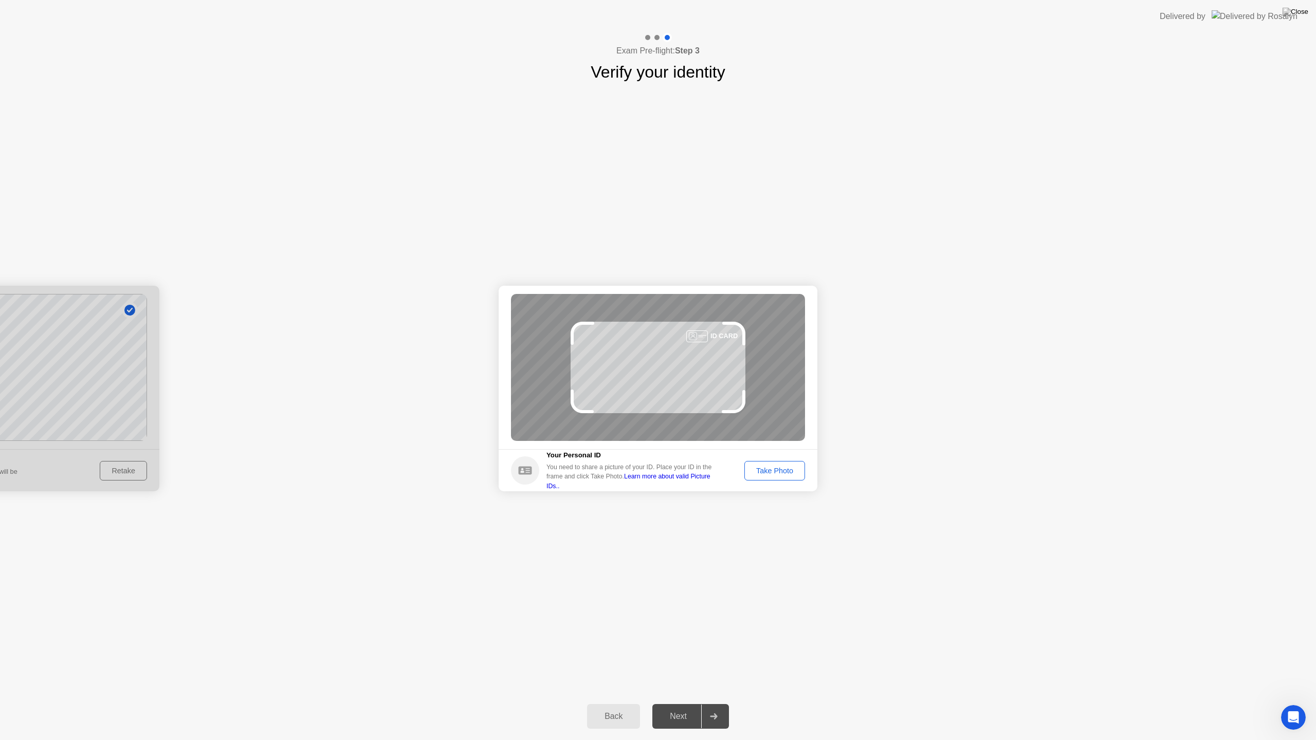
click at [764, 471] on div "Take Photo" at bounding box center [774, 471] width 53 height 8
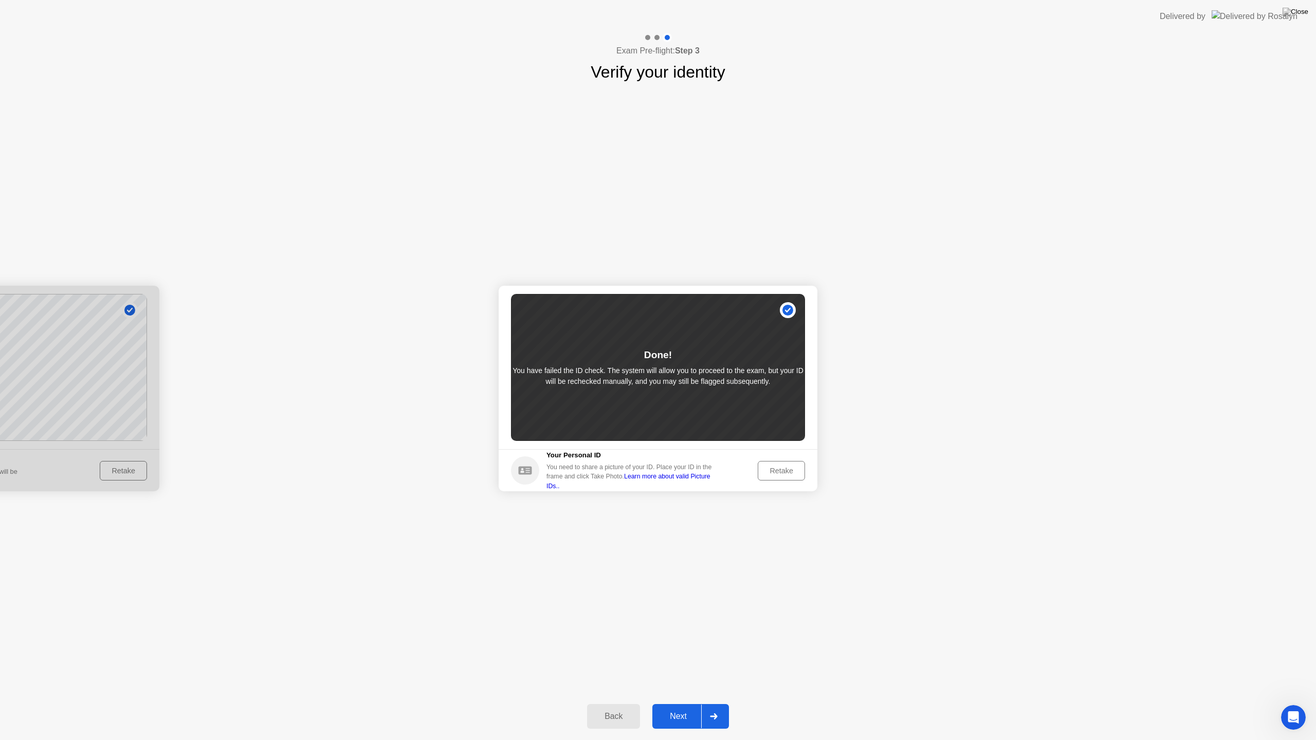
click at [679, 703] on div "Next" at bounding box center [678, 716] width 46 height 9
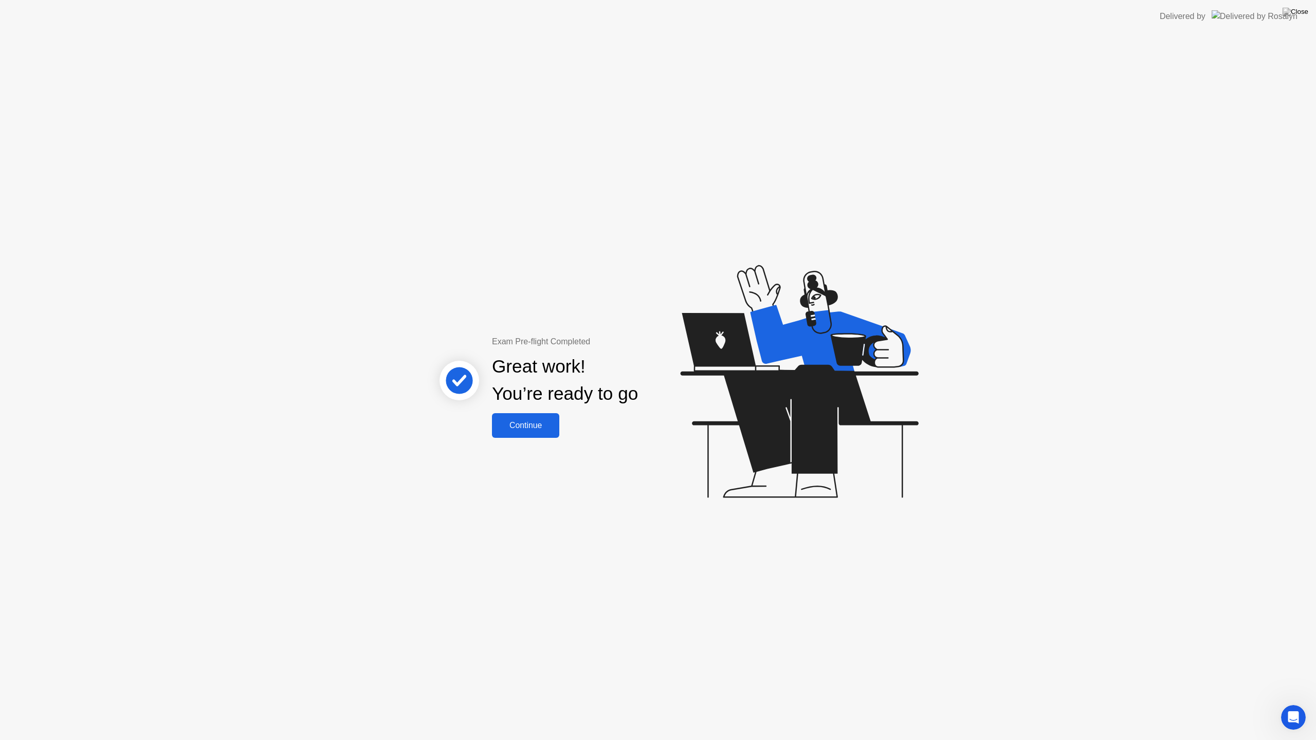
click at [510, 436] on div "Exam Pre-flight Completed Great work! You’re ready to go Continue" at bounding box center [658, 386] width 1316 height 707
click at [520, 427] on div "Continue" at bounding box center [525, 425] width 61 height 9
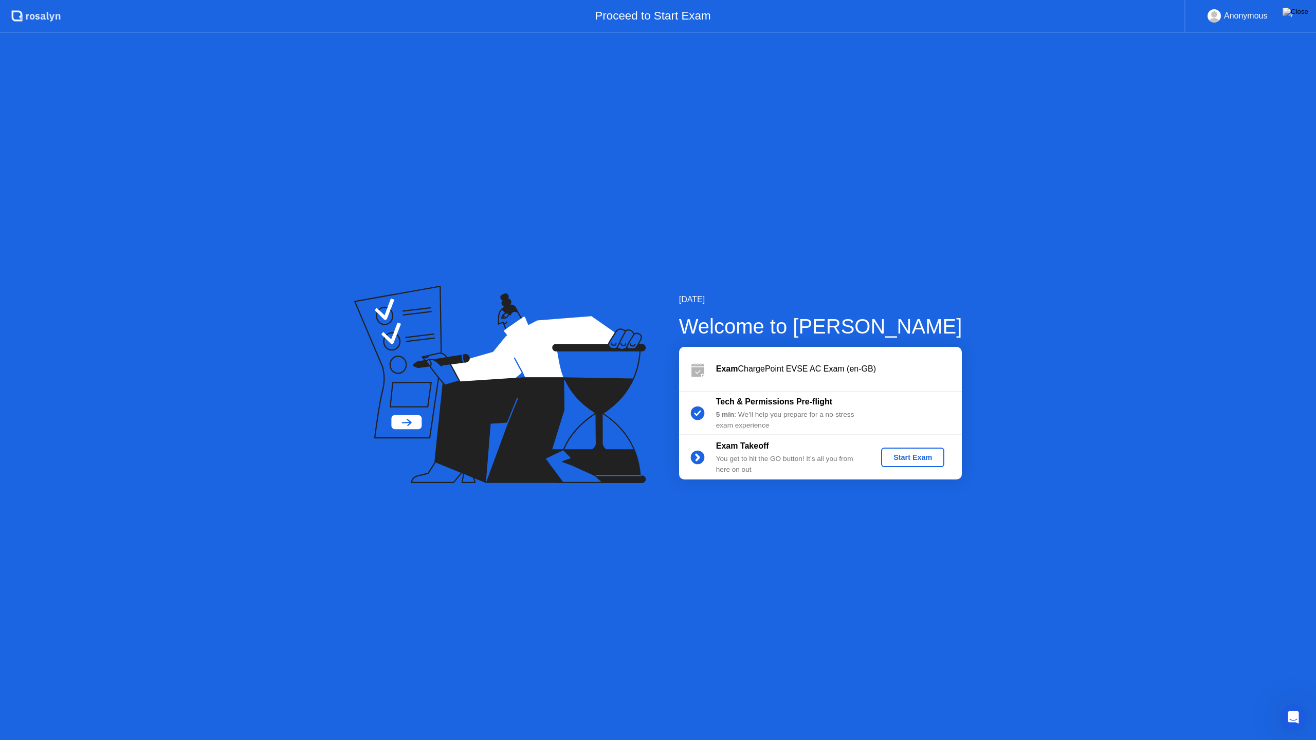
click at [883, 448] on button "Start Exam" at bounding box center [912, 458] width 63 height 20
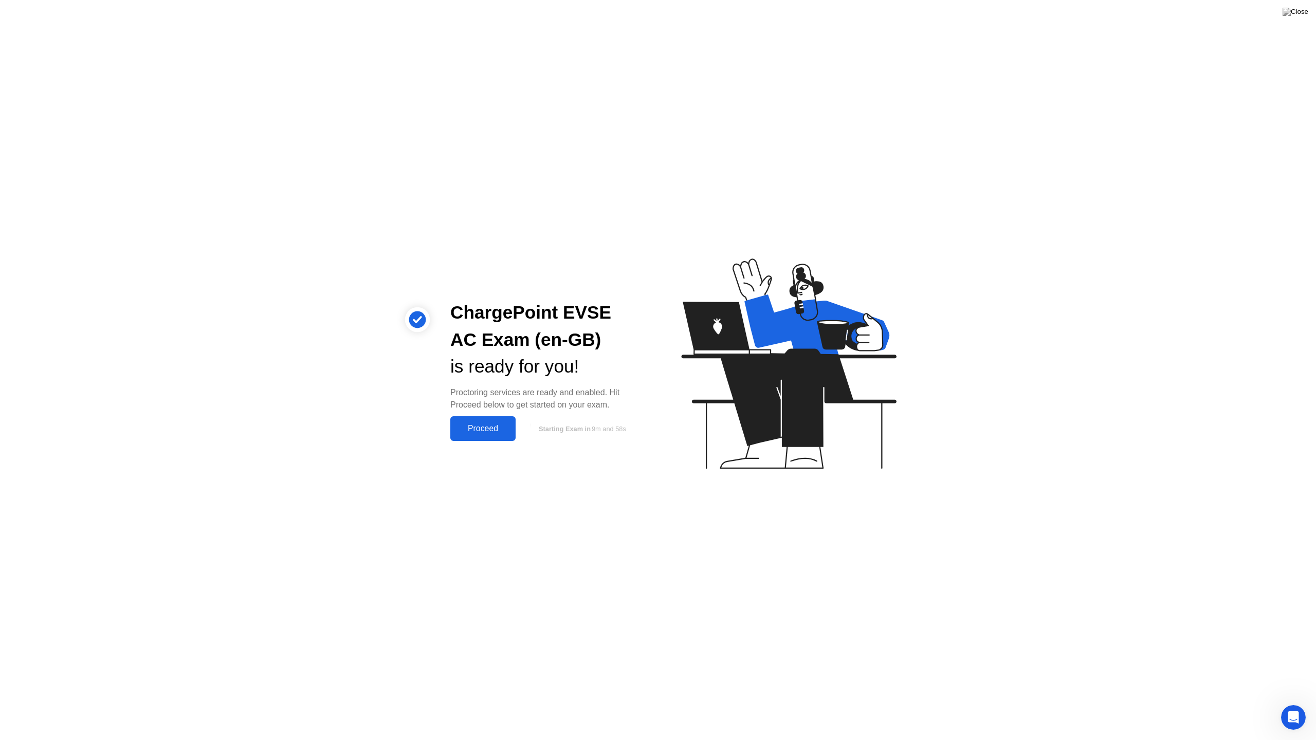
click at [475, 424] on div "Proceed" at bounding box center [482, 428] width 59 height 9
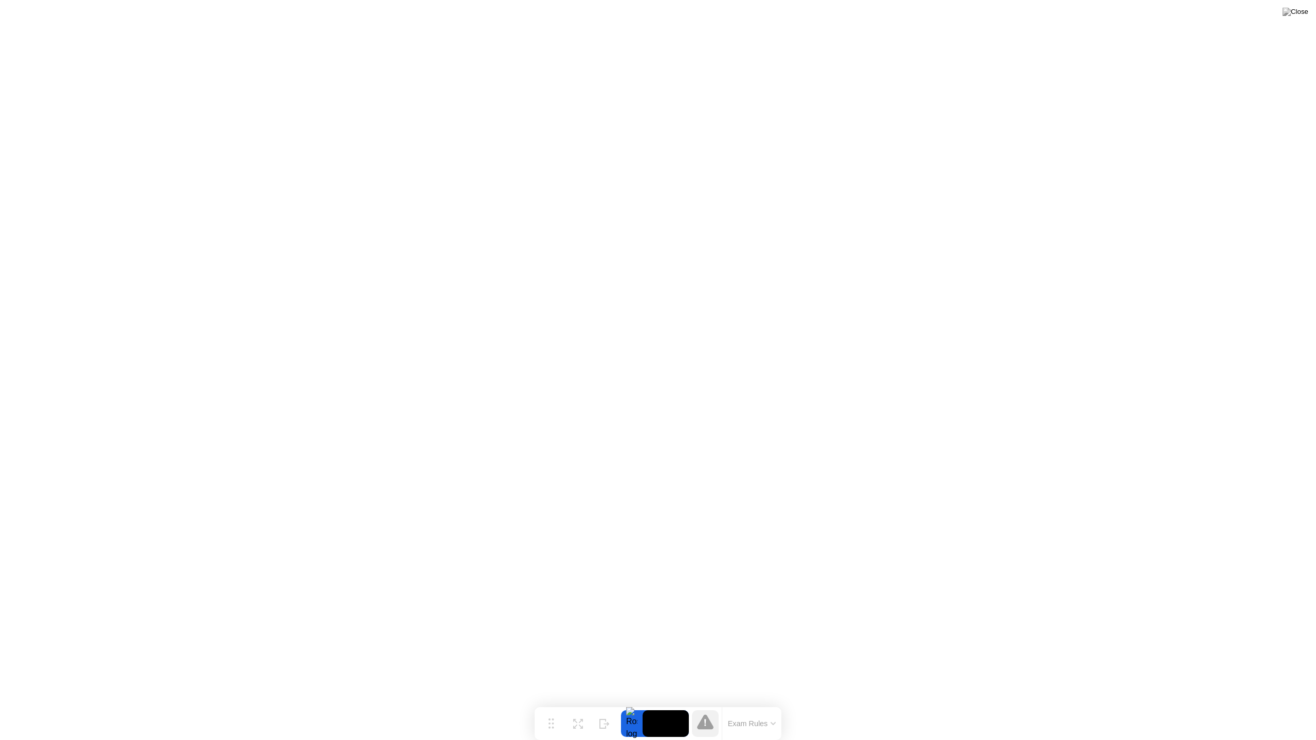
click at [739, 703] on button "Exam Rules" at bounding box center [752, 723] width 54 height 9
